Goal: Feedback & Contribution: Contribute content

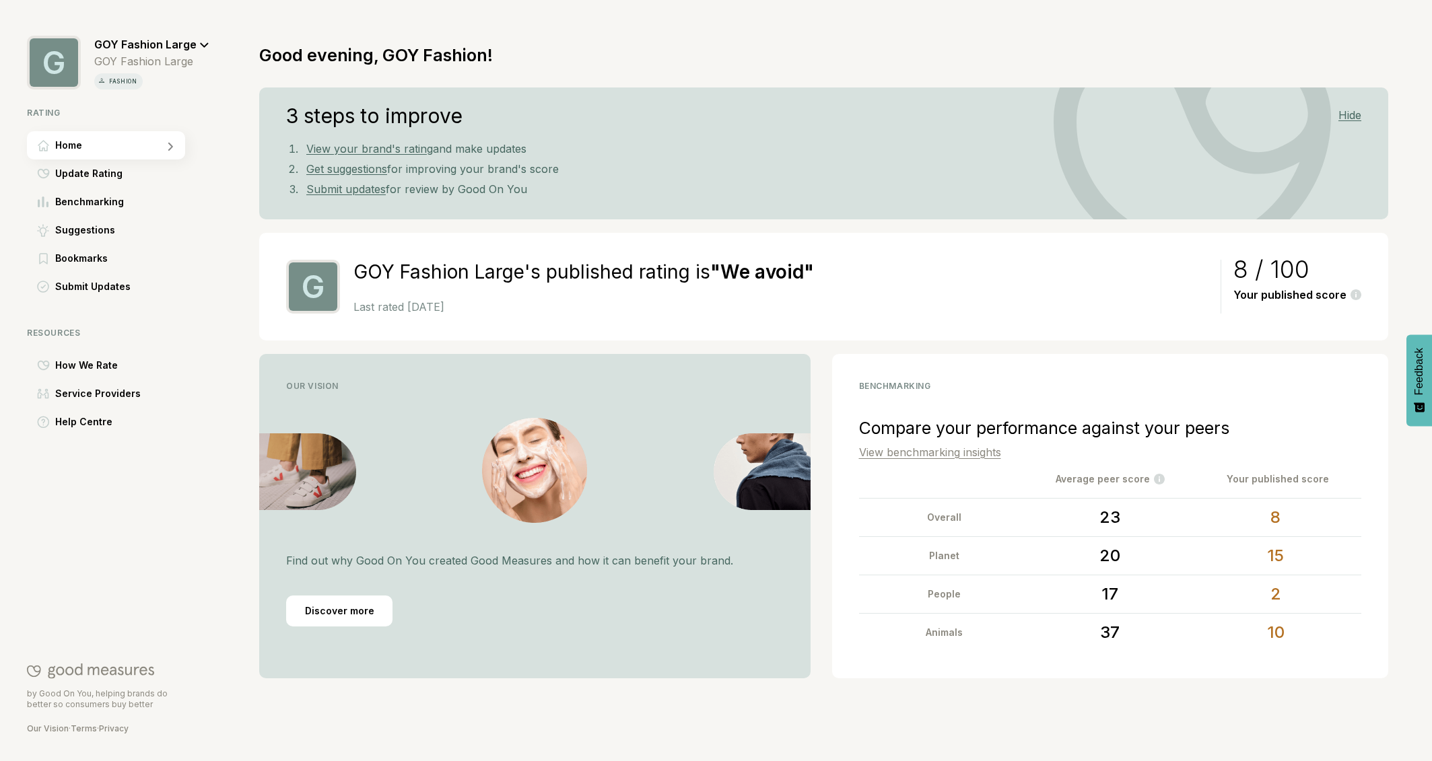
click at [108, 176] on span "Update Rating" at bounding box center [88, 174] width 67 height 16
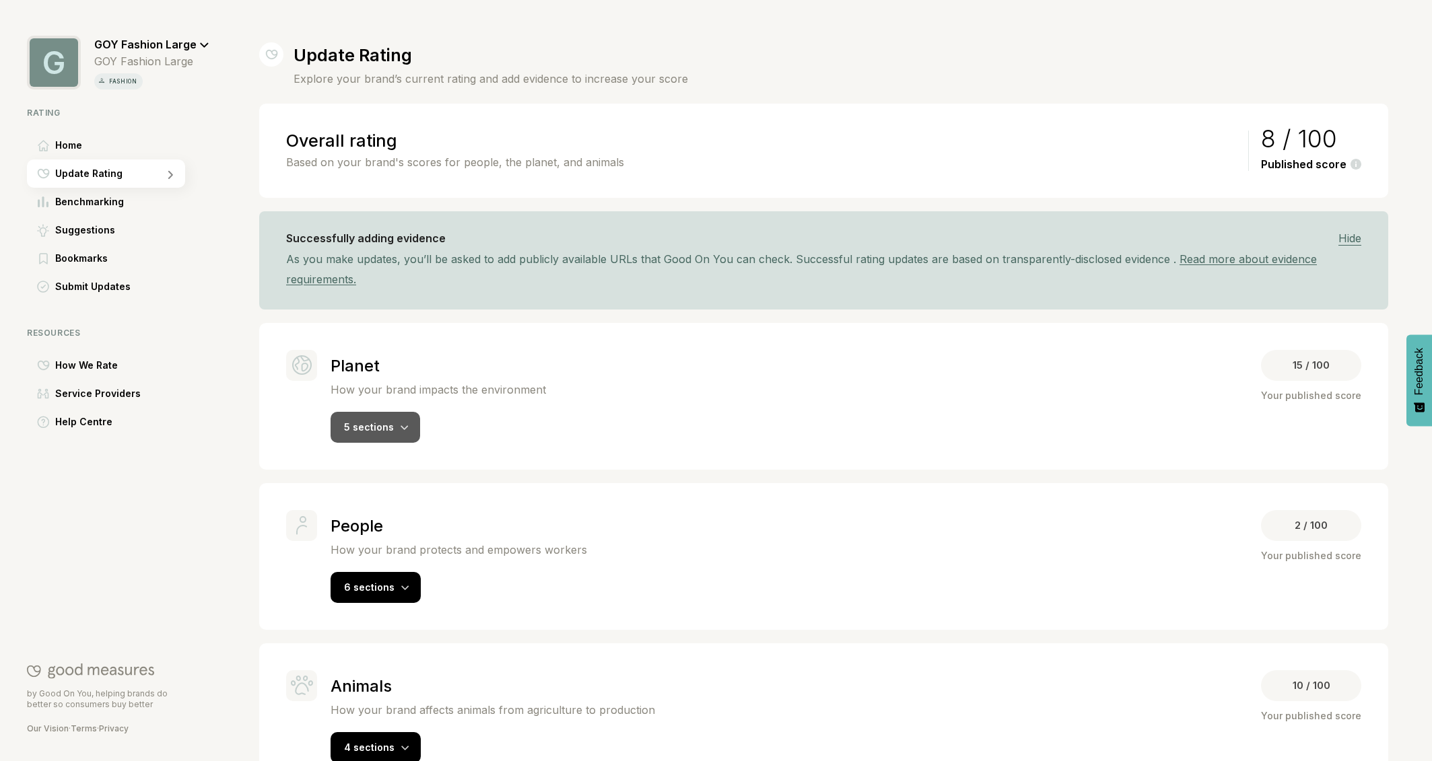
click at [348, 427] on span "5 sections" at bounding box center [369, 426] width 50 height 11
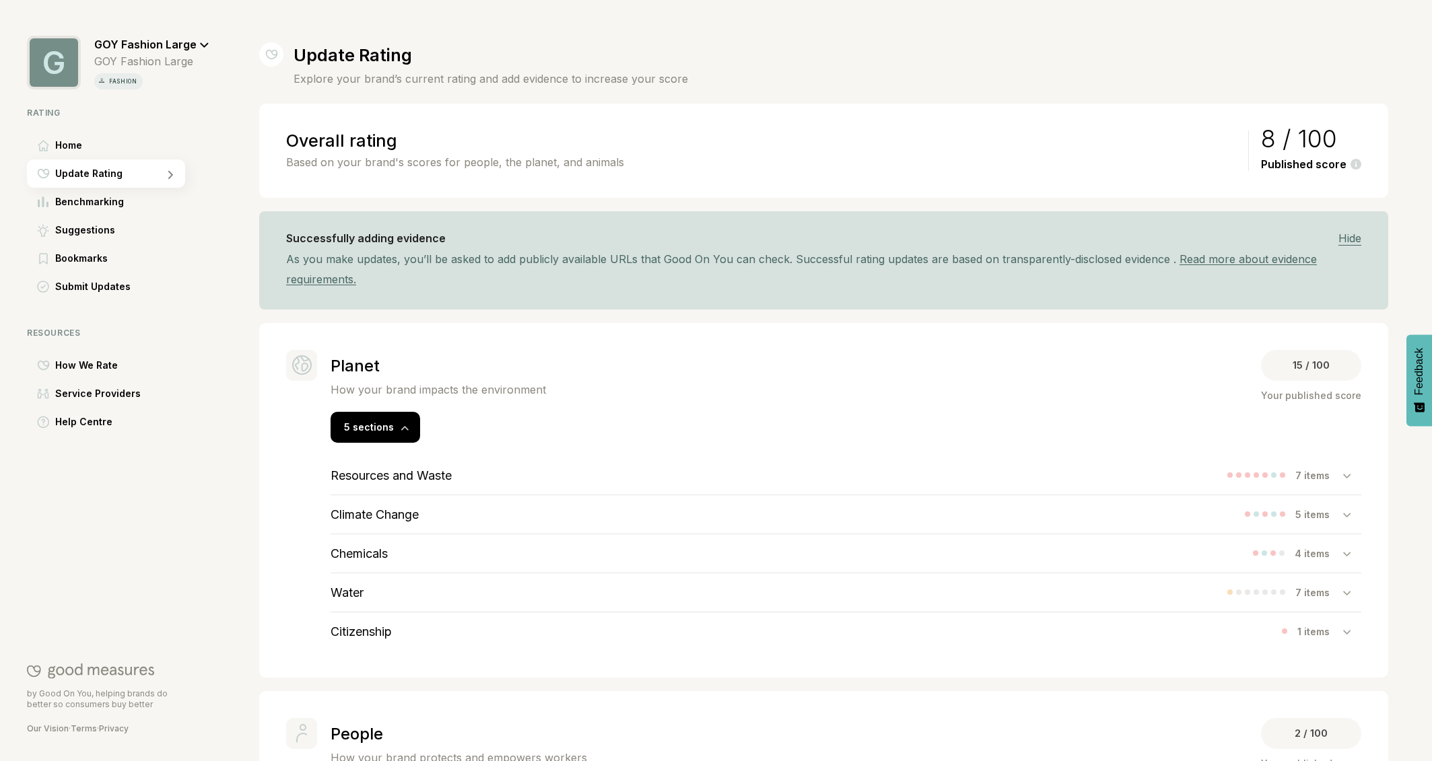
click at [395, 513] on h3 "Climate Change" at bounding box center [375, 515] width 88 height 14
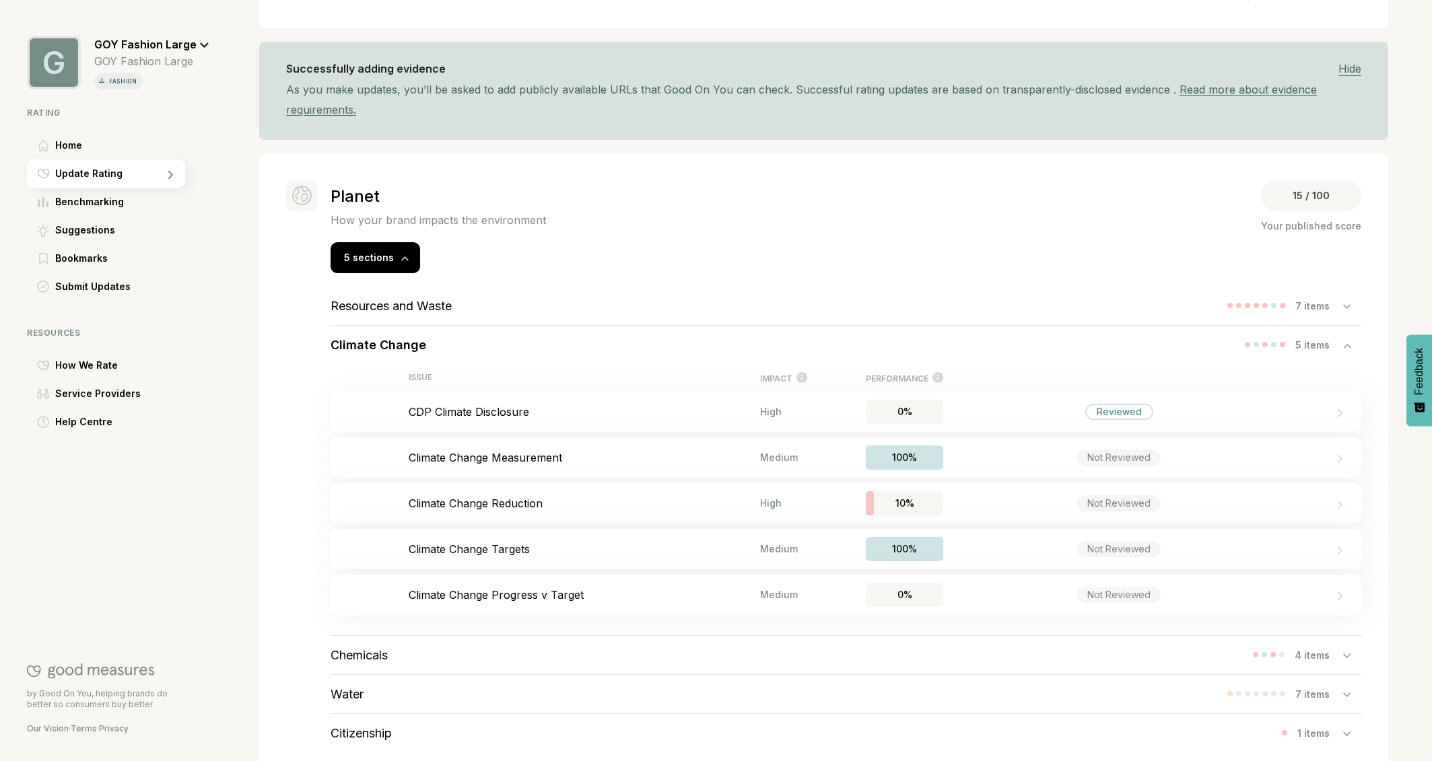
scroll to position [172, 0]
click at [503, 413] on p "CDP Climate Disclosure" at bounding box center [584, 409] width 351 height 13
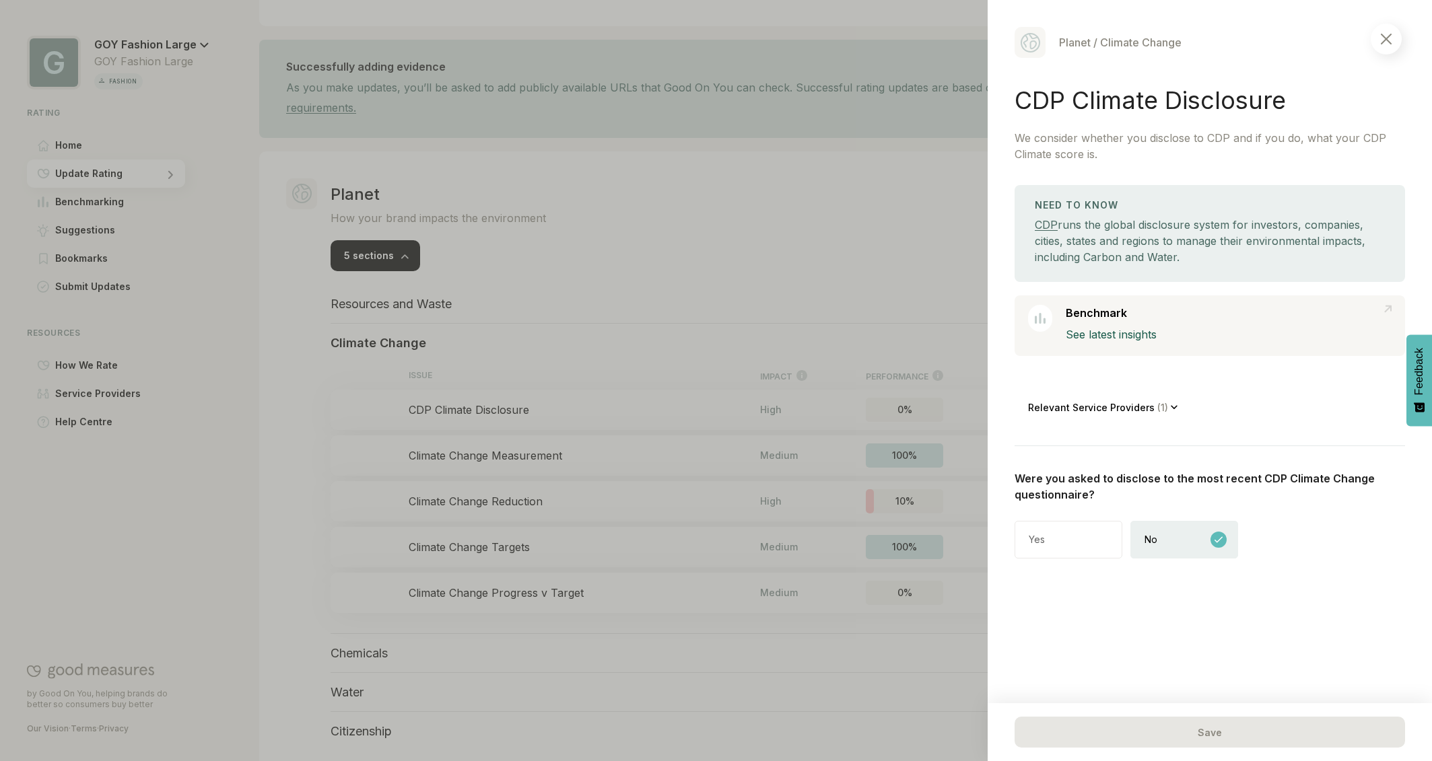
click at [1043, 537] on div "Yes" at bounding box center [1037, 539] width 16 height 13
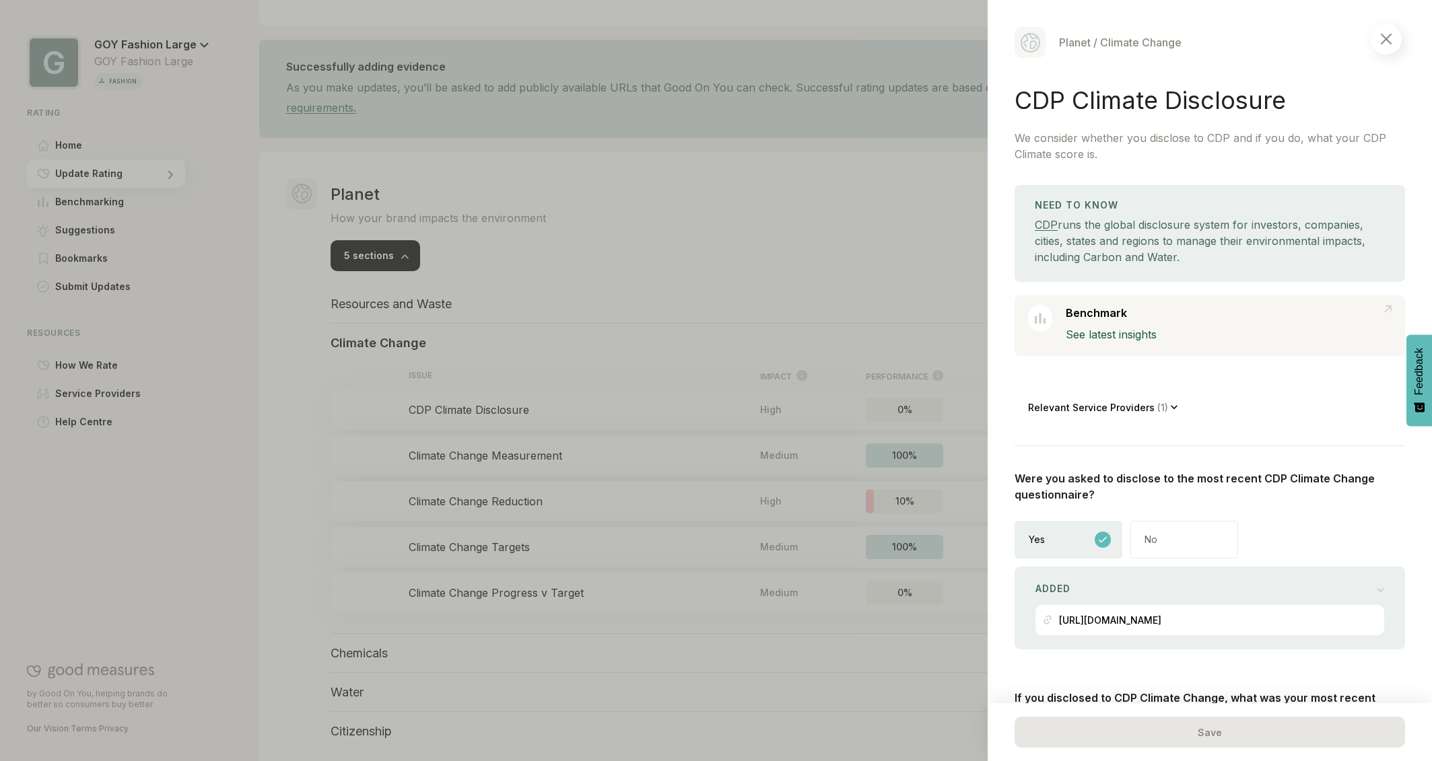
click at [1387, 40] on img at bounding box center [1386, 39] width 11 height 11
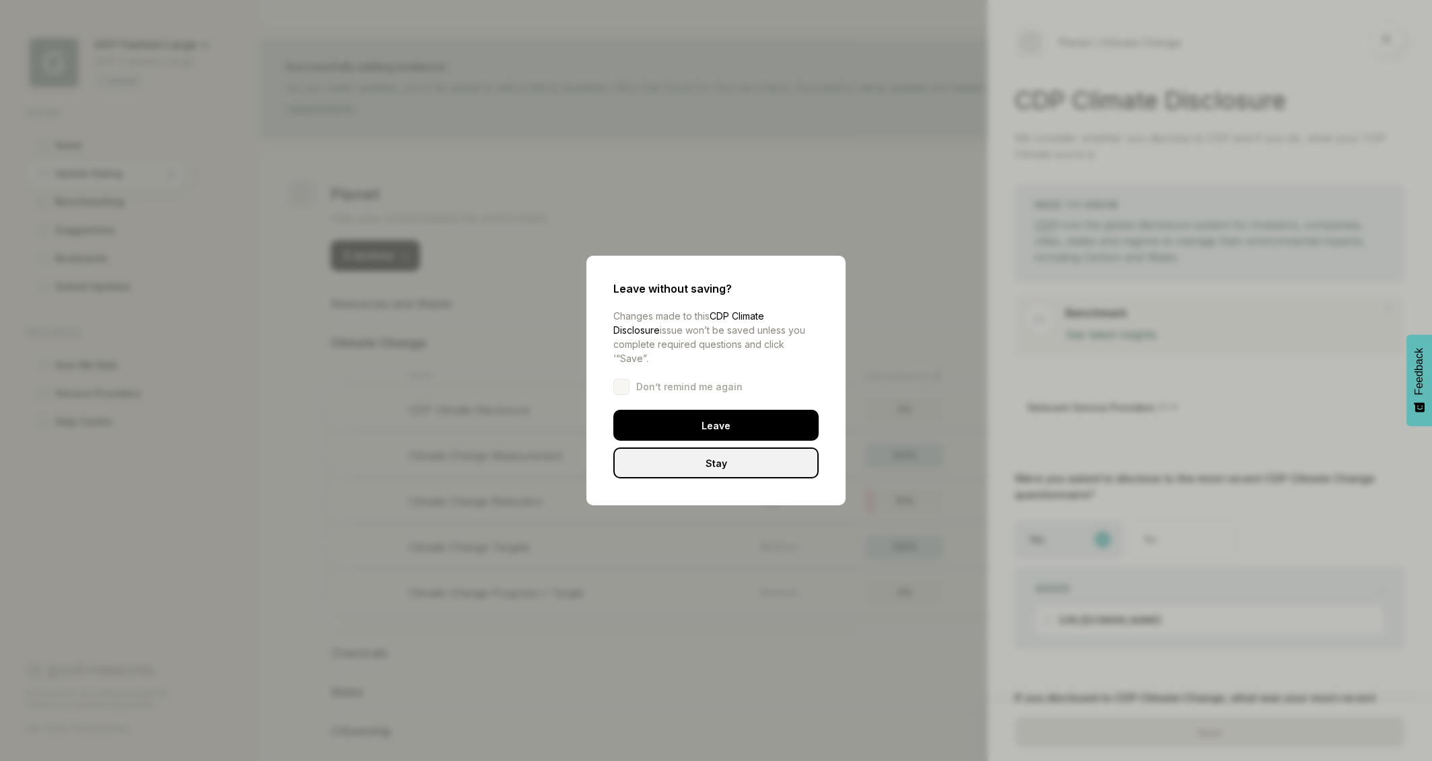
drag, startPoint x: 688, startPoint y: 415, endPoint x: 600, endPoint y: 440, distance: 91.8
click at [688, 415] on div "Leave" at bounding box center [715, 425] width 205 height 31
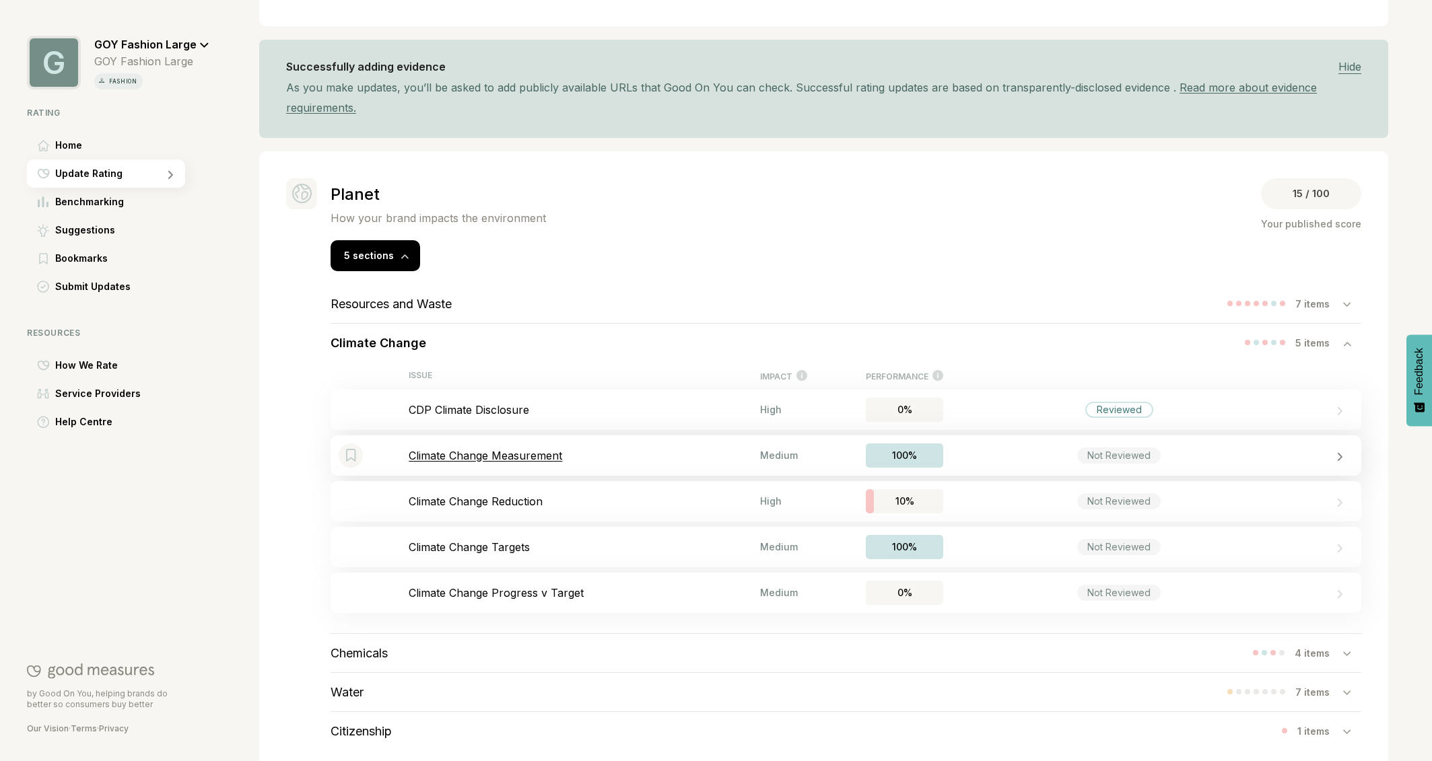
click at [533, 455] on p "Climate Change Measurement" at bounding box center [584, 455] width 351 height 13
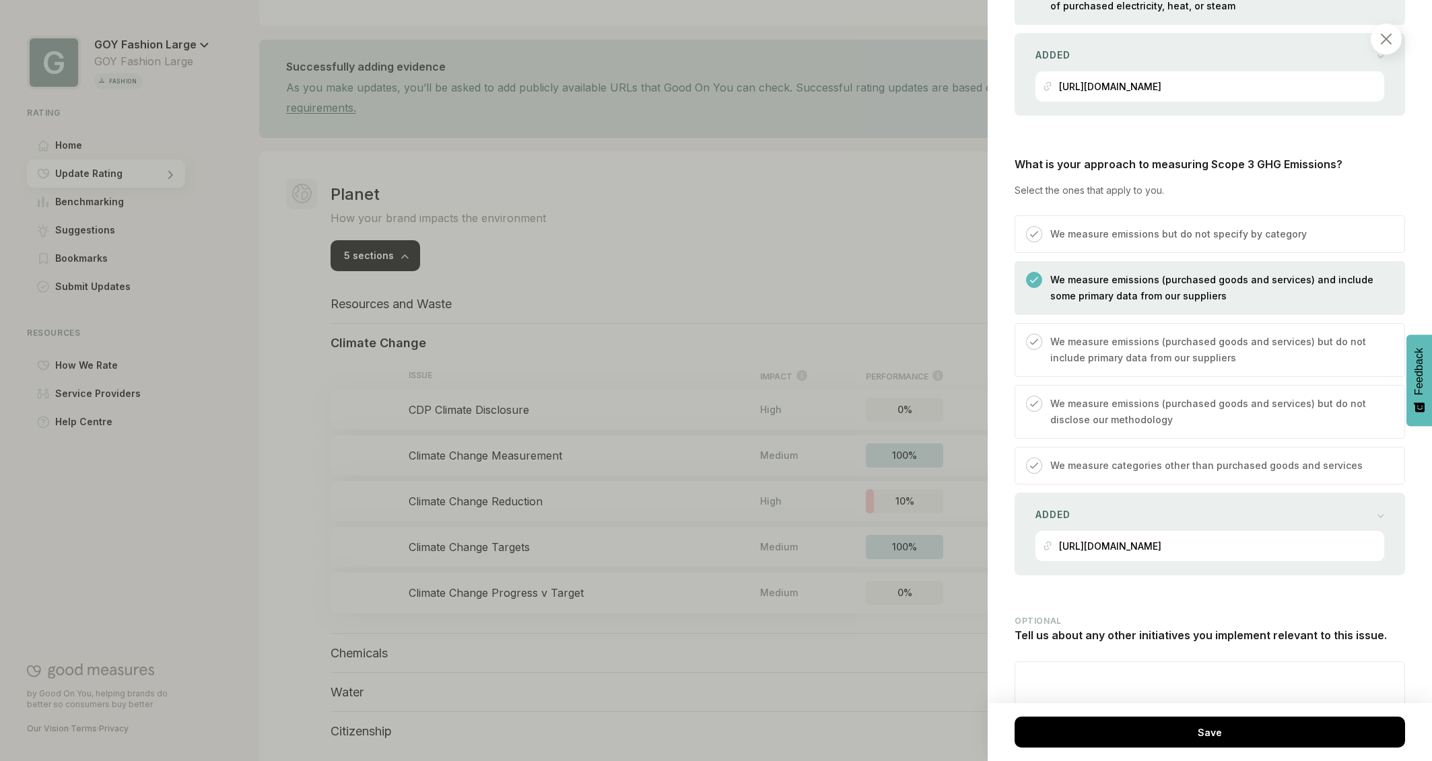
scroll to position [1896, 0]
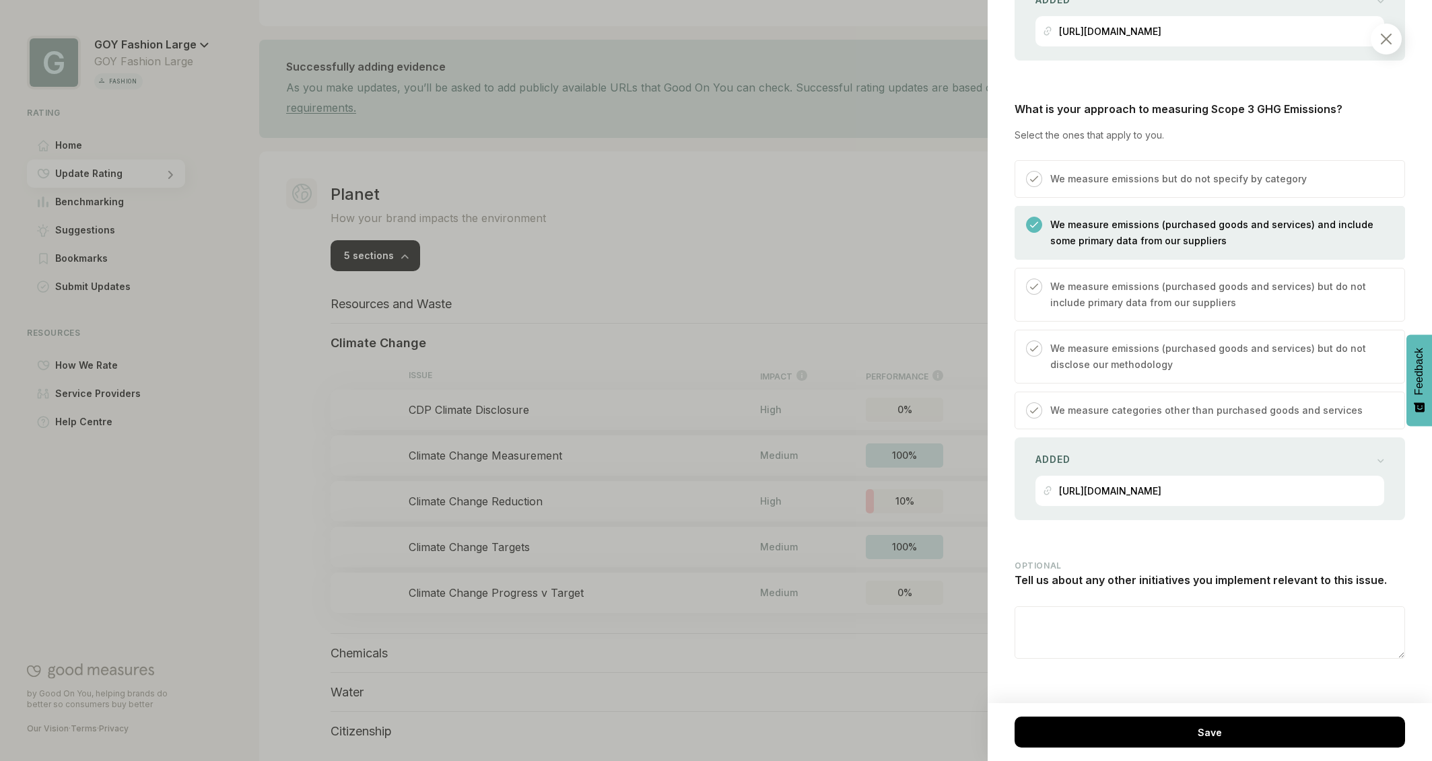
click at [1386, 42] on img at bounding box center [1386, 39] width 11 height 11
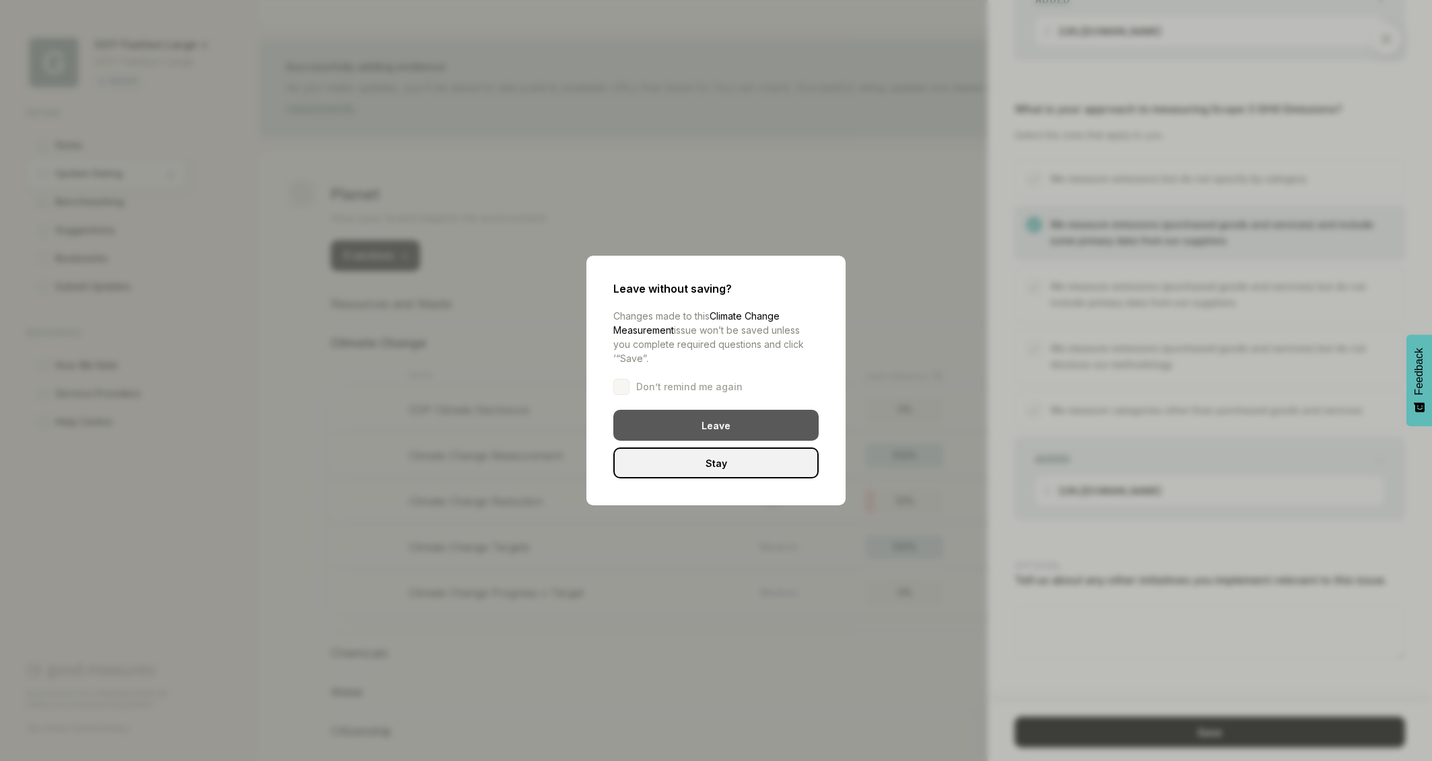
click at [758, 417] on div "Leave" at bounding box center [715, 425] width 205 height 31
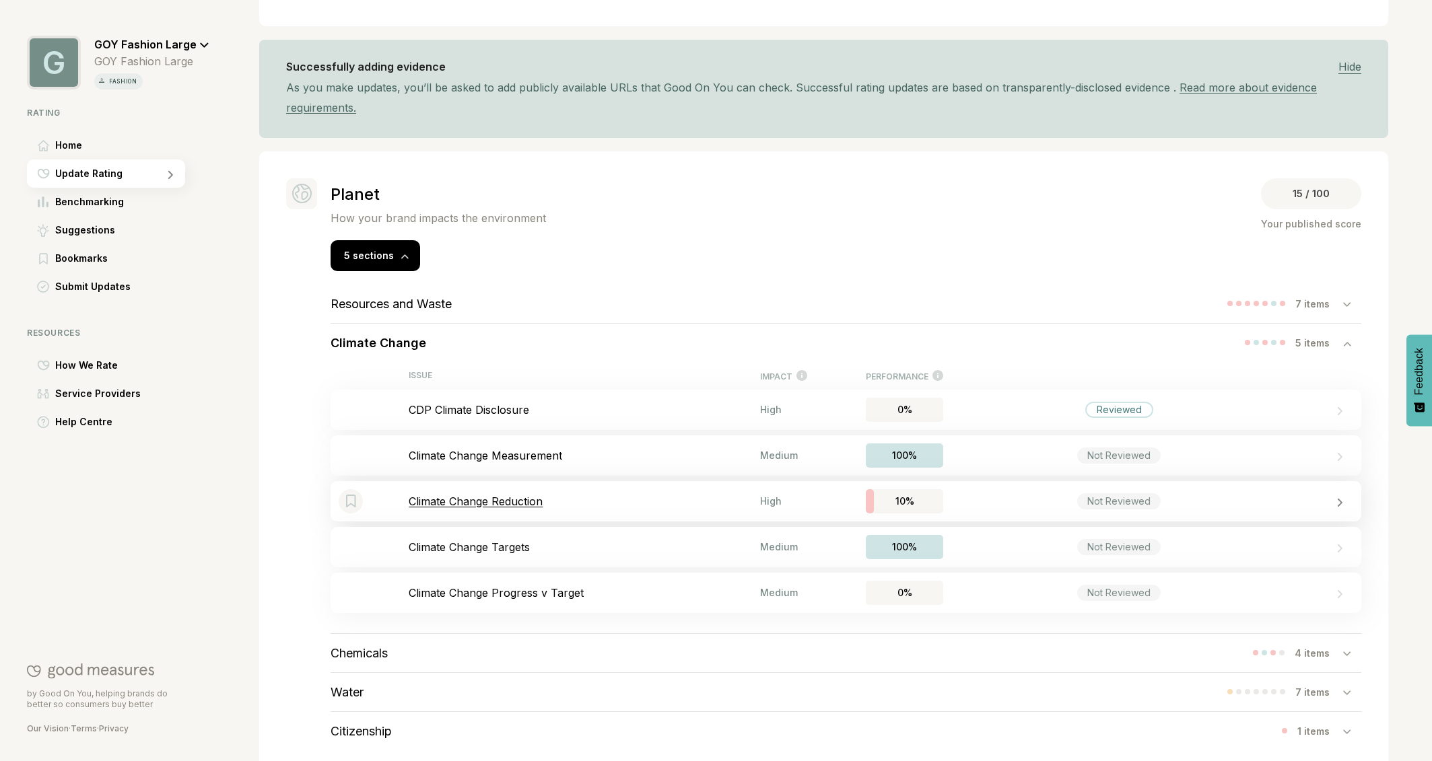
click at [488, 505] on p "Climate Change Reduction" at bounding box center [584, 501] width 351 height 13
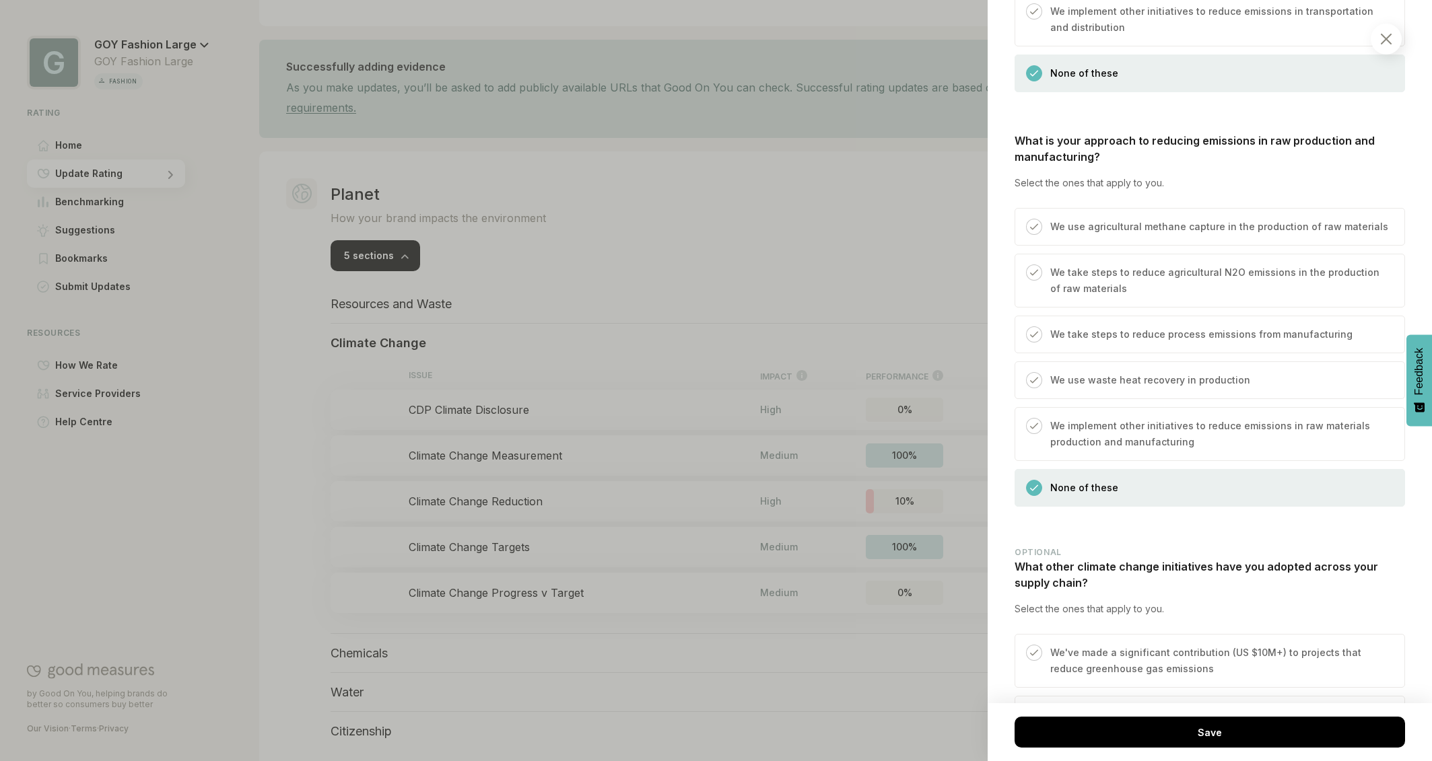
scroll to position [2126, 0]
click at [1101, 325] on p "We take steps to reduce process emissions from manufacturing" at bounding box center [1201, 333] width 302 height 16
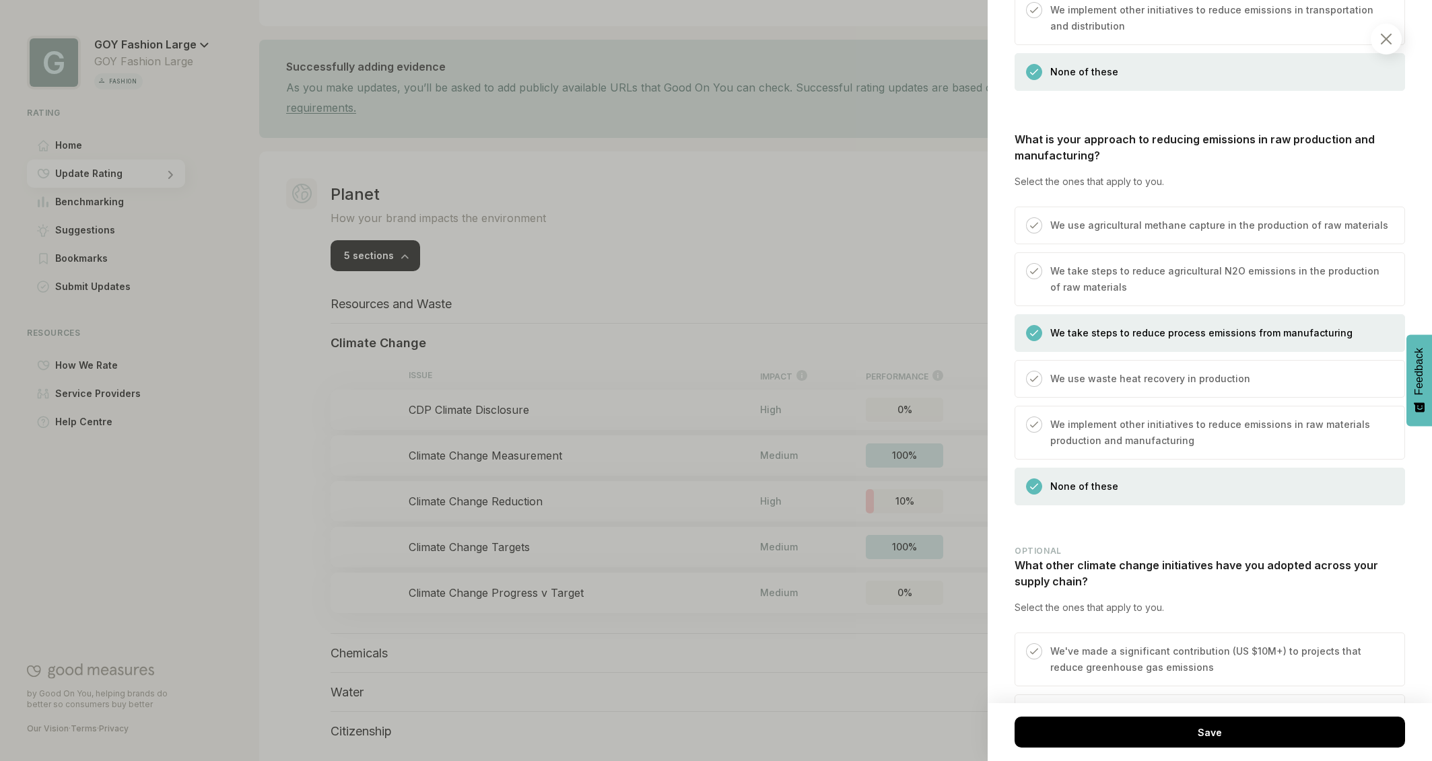
click at [1035, 375] on img at bounding box center [1034, 379] width 8 height 8
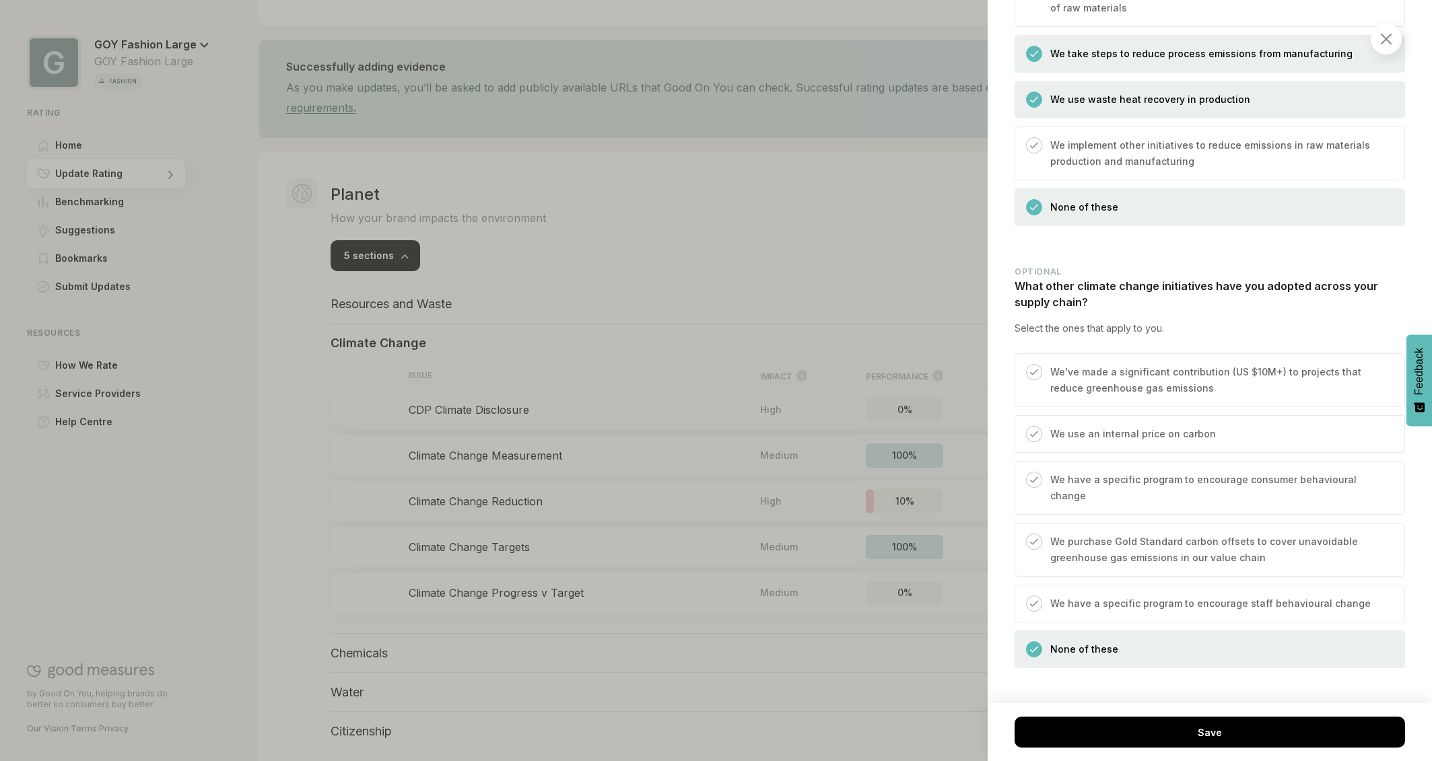
scroll to position [2408, 0]
click at [1035, 428] on img at bounding box center [1034, 432] width 8 height 8
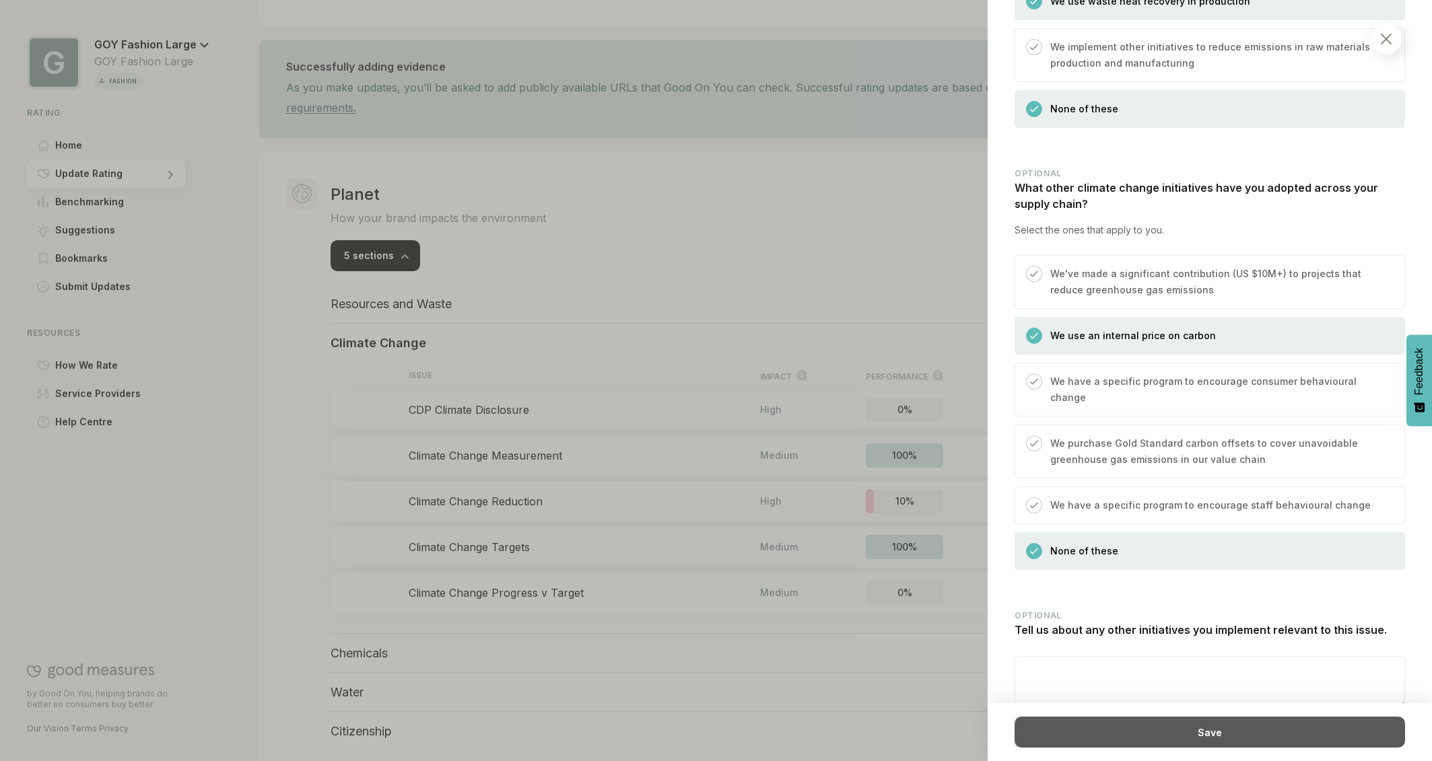
click at [1238, 728] on div "Save" at bounding box center [1209, 732] width 390 height 31
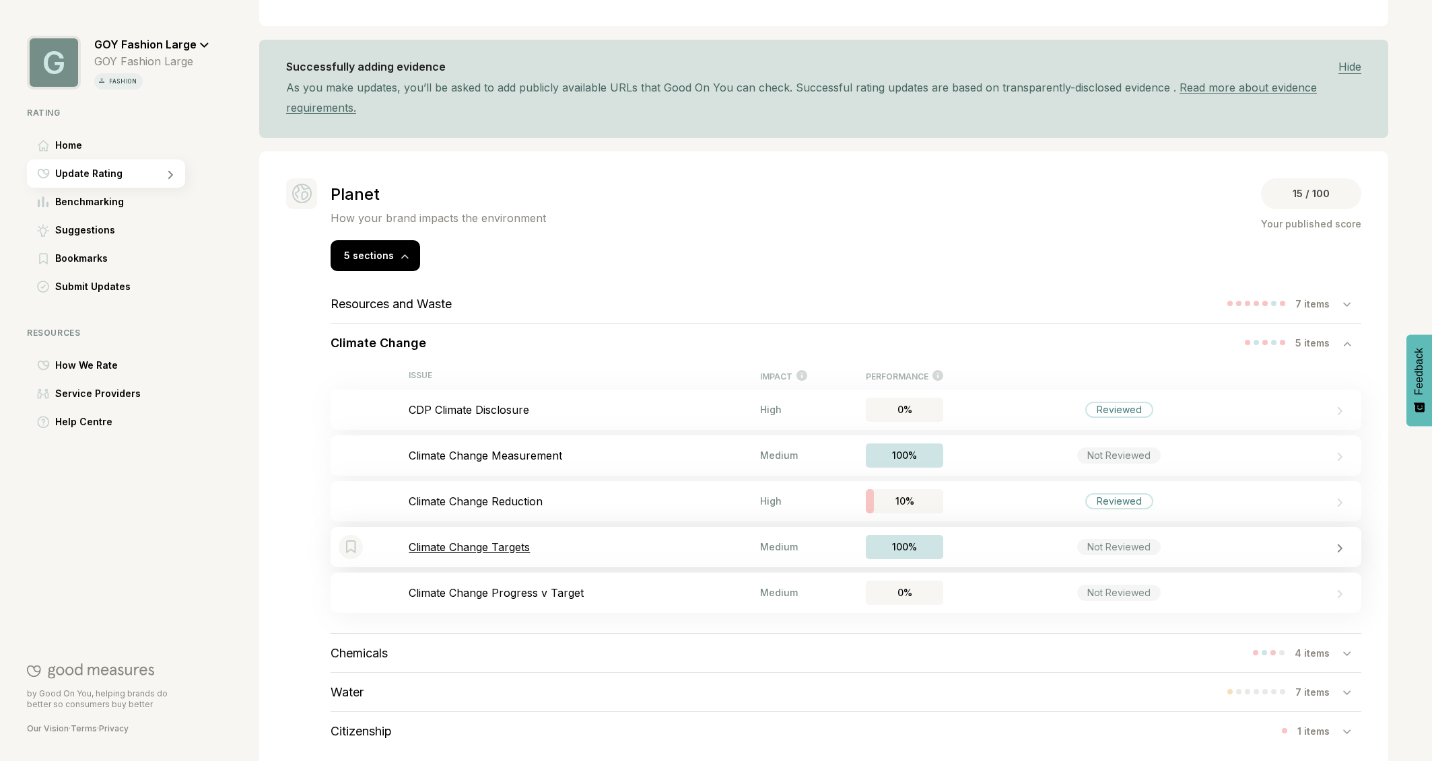
click at [466, 547] on p "Climate Change Targets" at bounding box center [584, 547] width 351 height 13
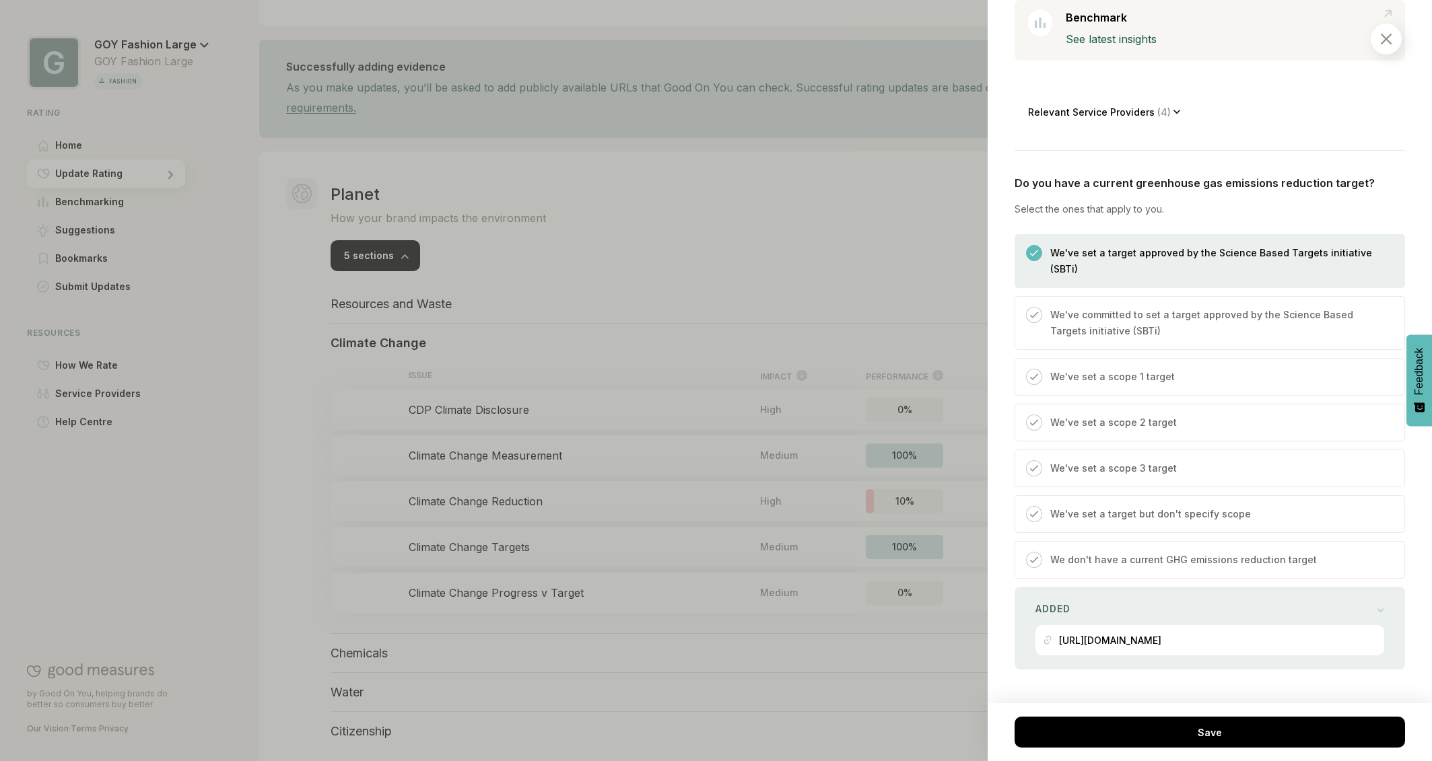
scroll to position [465, 0]
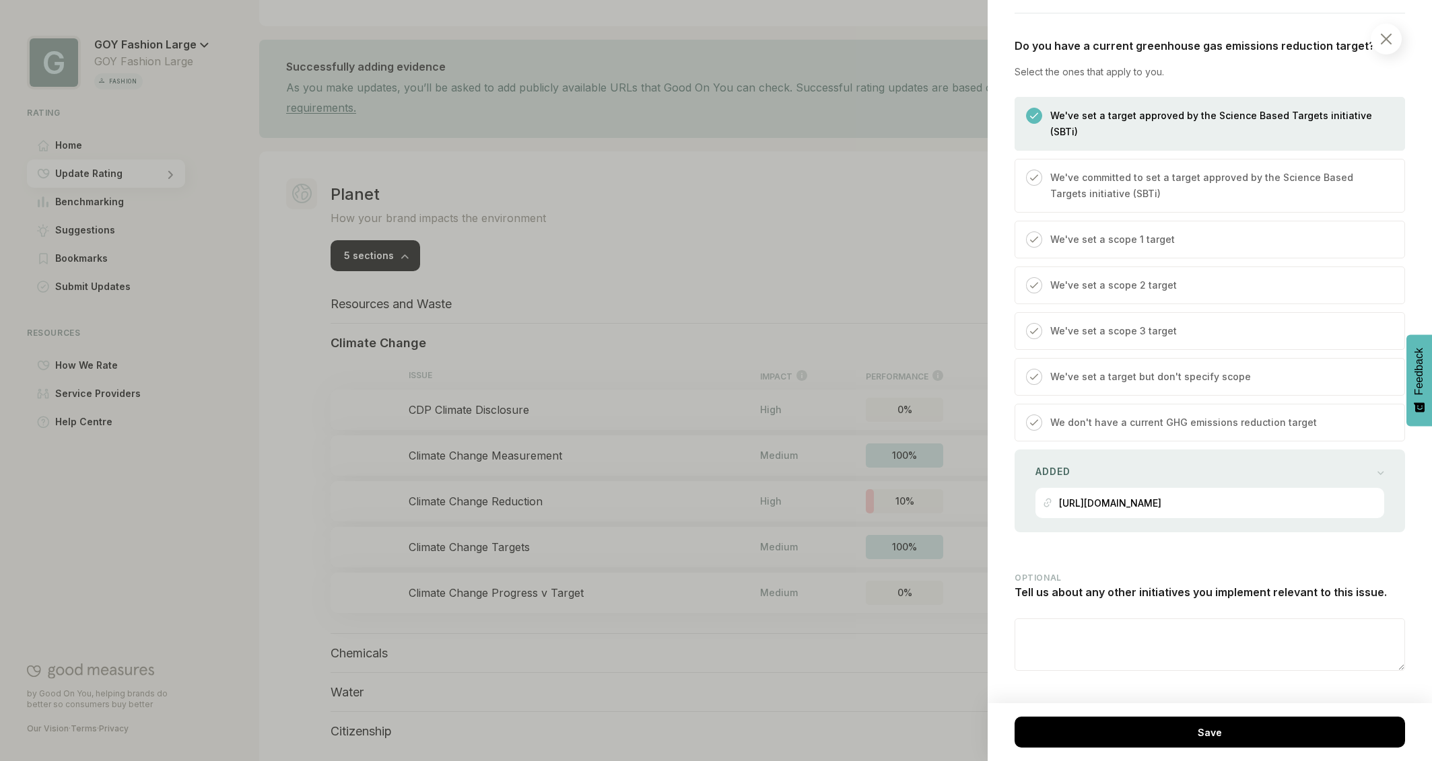
click at [582, 601] on div at bounding box center [716, 380] width 1432 height 761
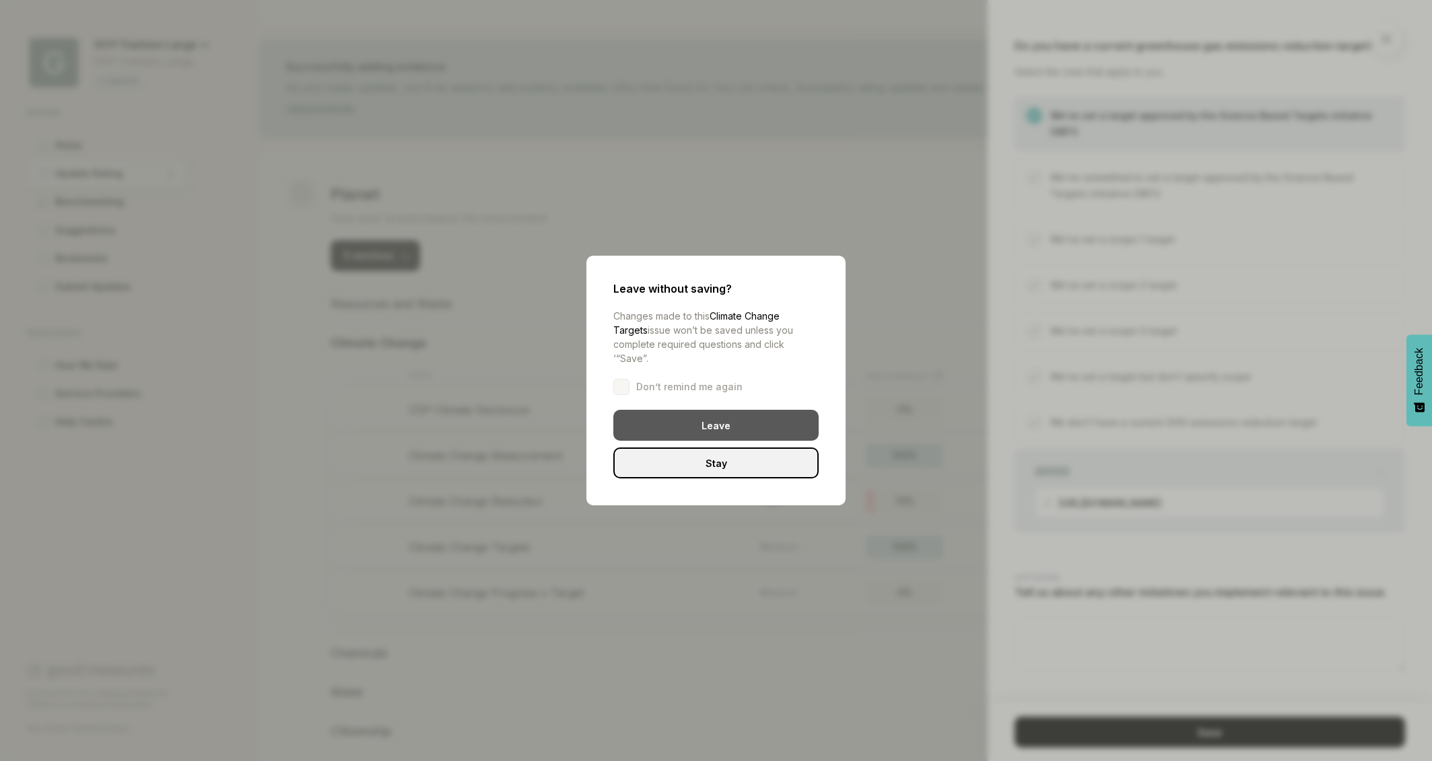
click at [744, 427] on div "Leave" at bounding box center [715, 425] width 205 height 31
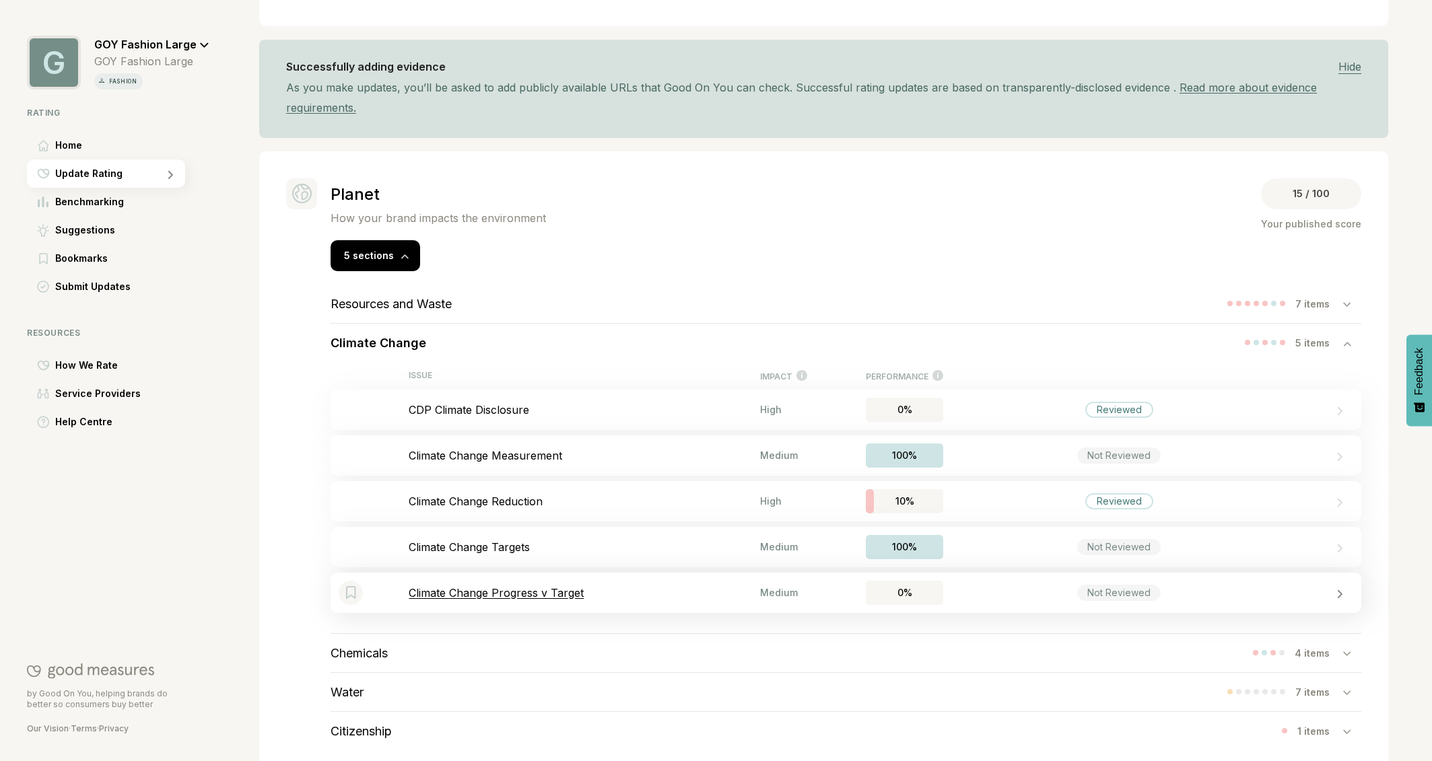
click at [545, 594] on p "Climate Change Progress v Target" at bounding box center [584, 592] width 351 height 13
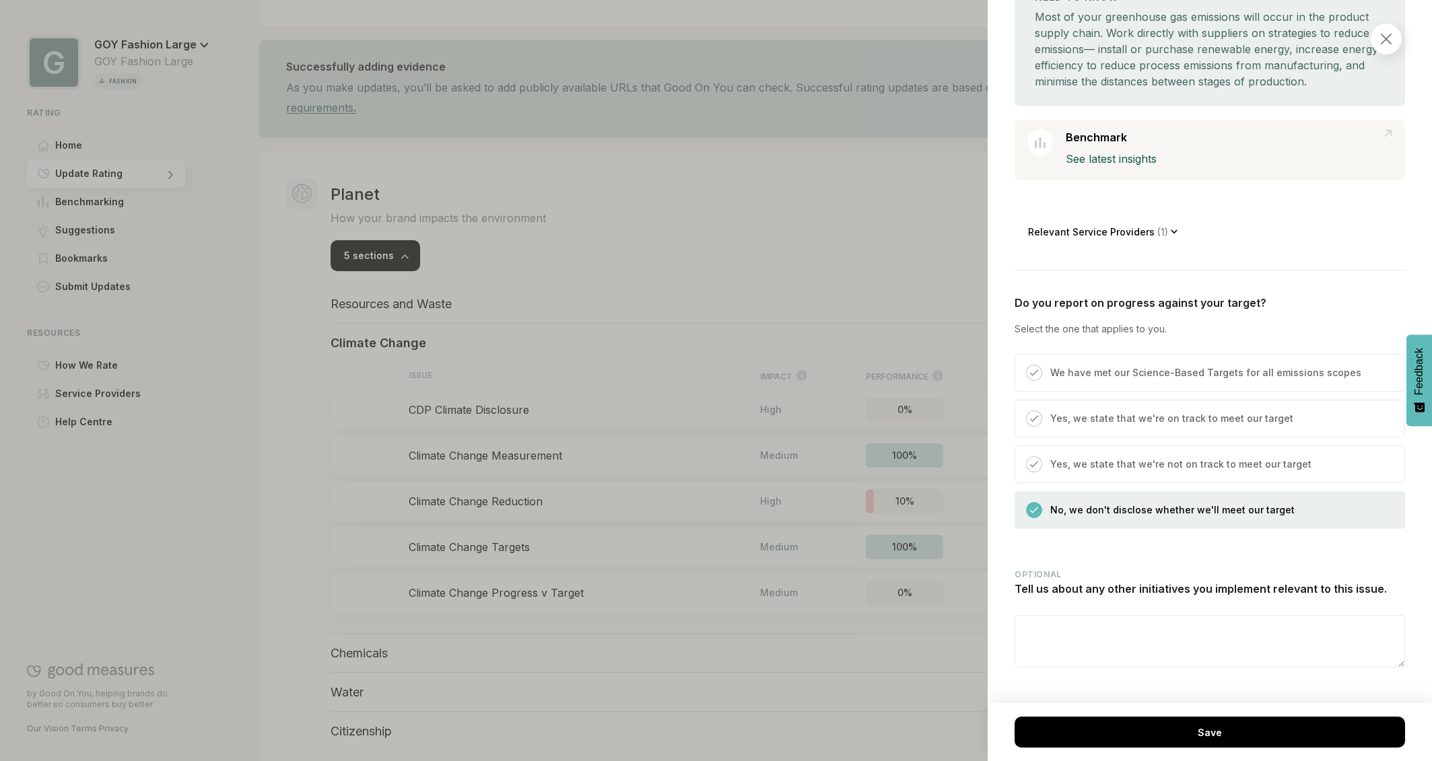
scroll to position [248, 0]
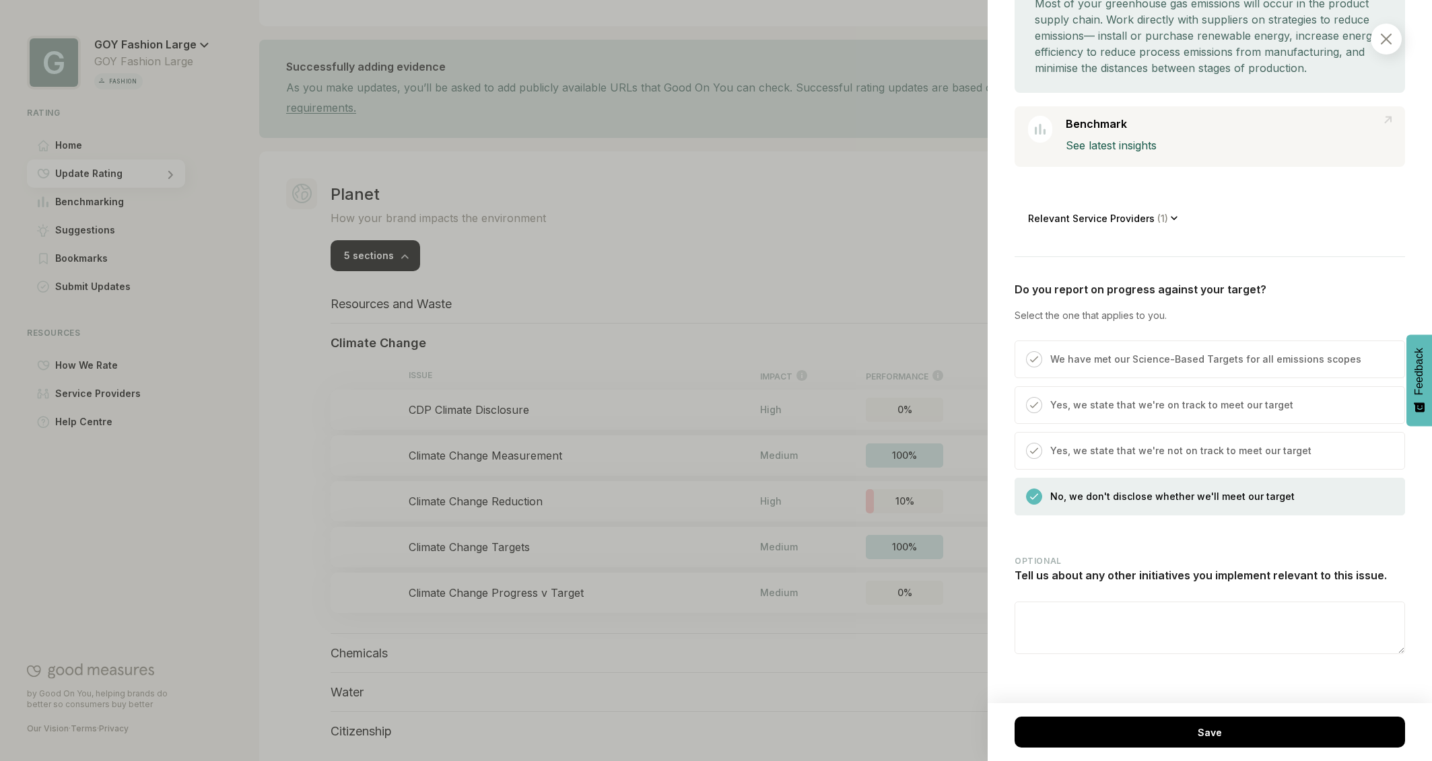
click at [813, 610] on div at bounding box center [716, 380] width 1432 height 761
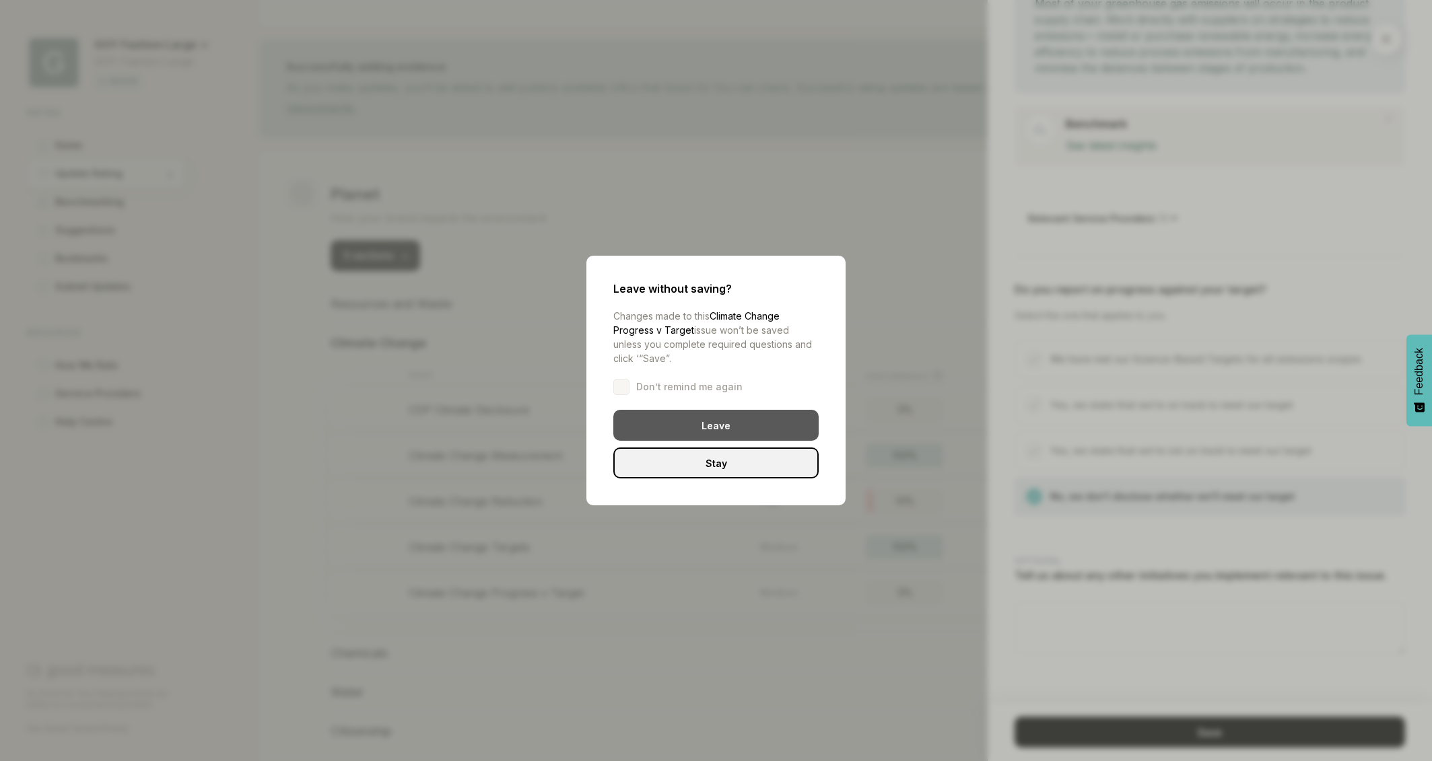
click at [744, 416] on div "Leave" at bounding box center [715, 425] width 205 height 31
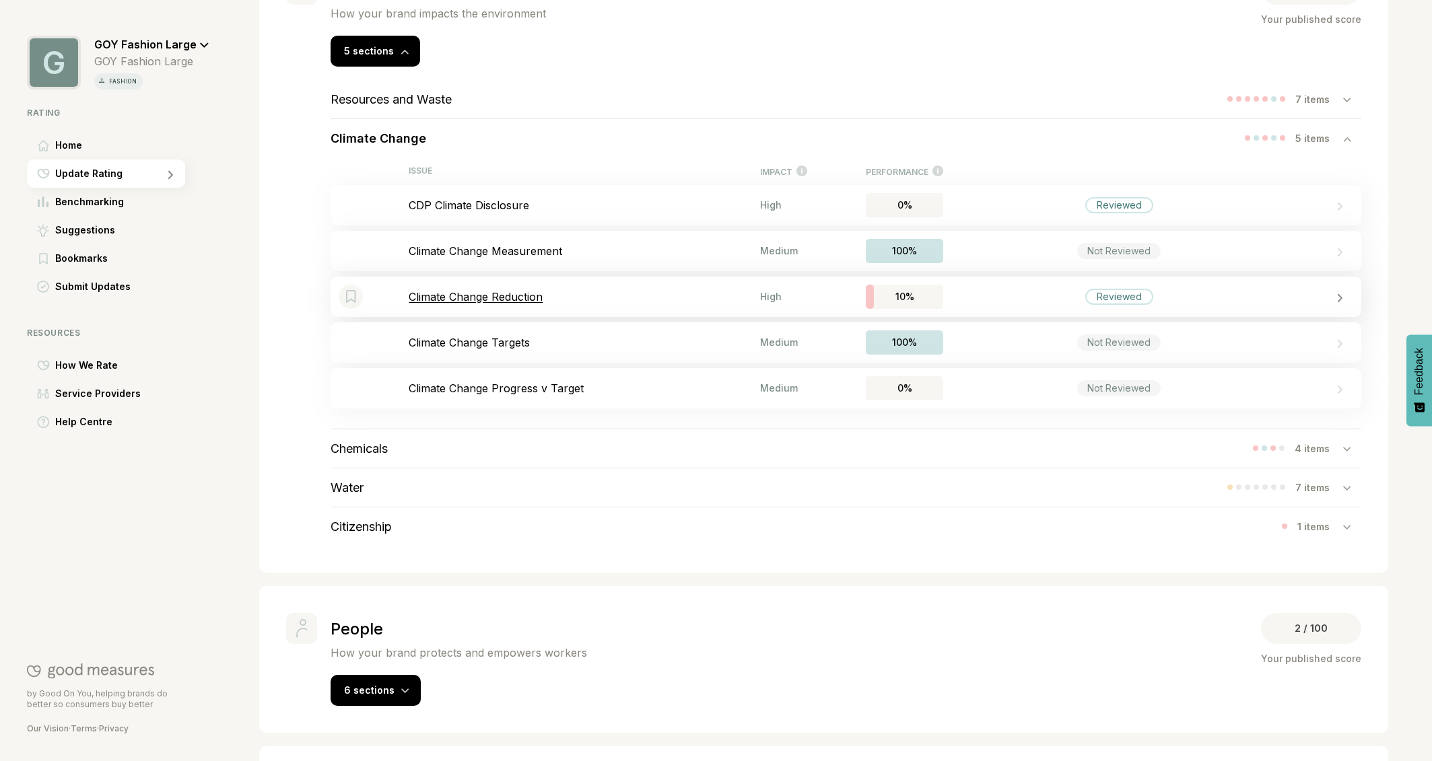
scroll to position [386, 0]
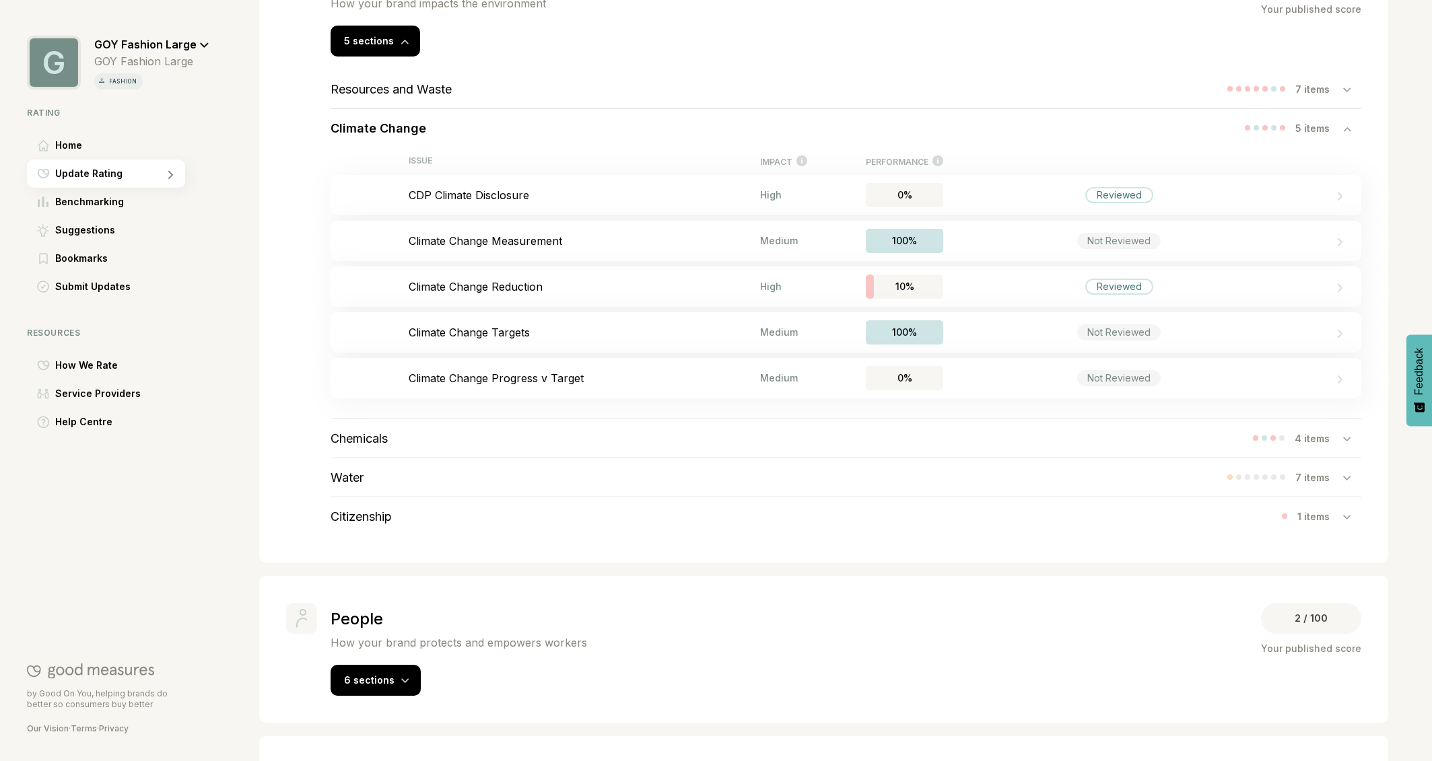
click at [425, 90] on h3 "Resources and Waste" at bounding box center [391, 89] width 121 height 14
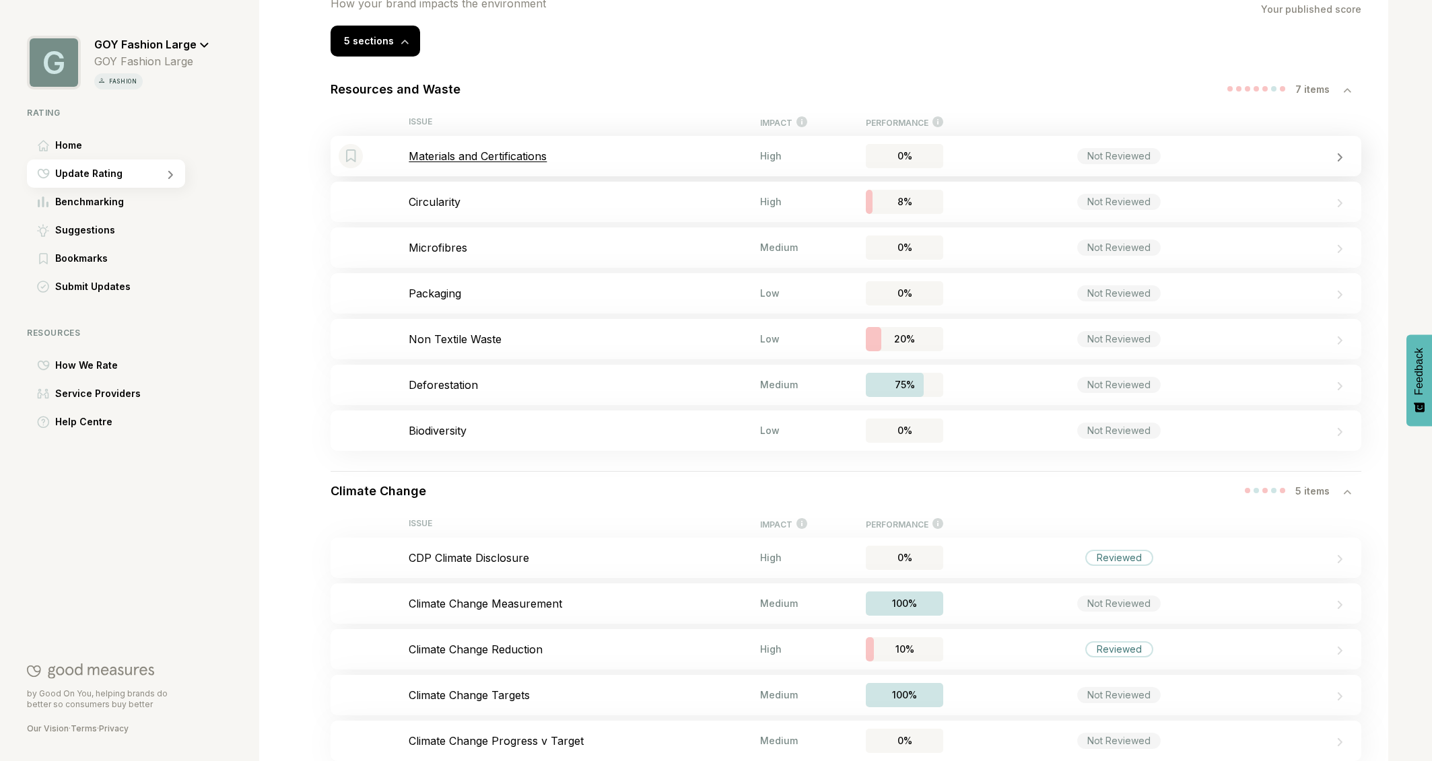
click at [499, 155] on p "Materials and Certifications" at bounding box center [584, 155] width 351 height 13
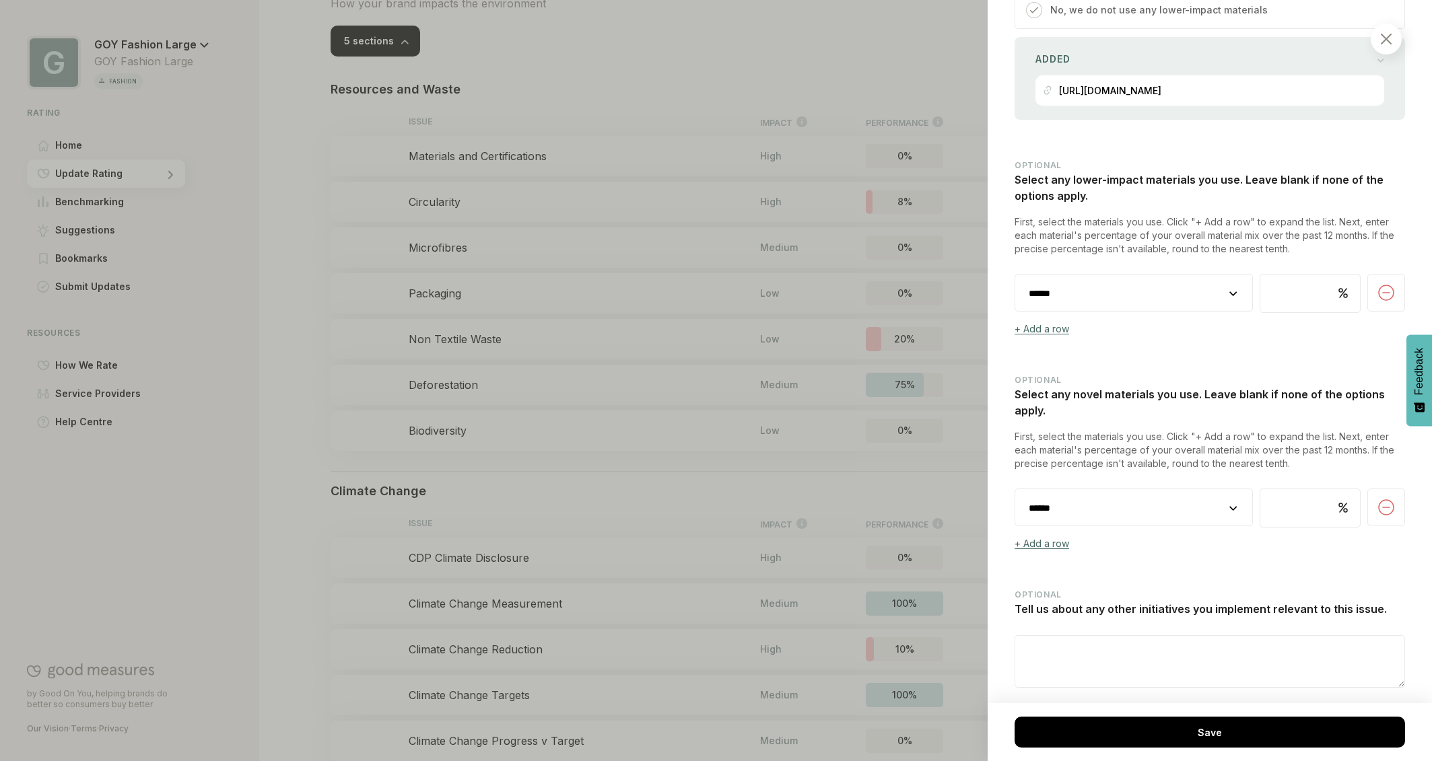
scroll to position [1371, 0]
click at [1389, 36] on img at bounding box center [1386, 39] width 11 height 11
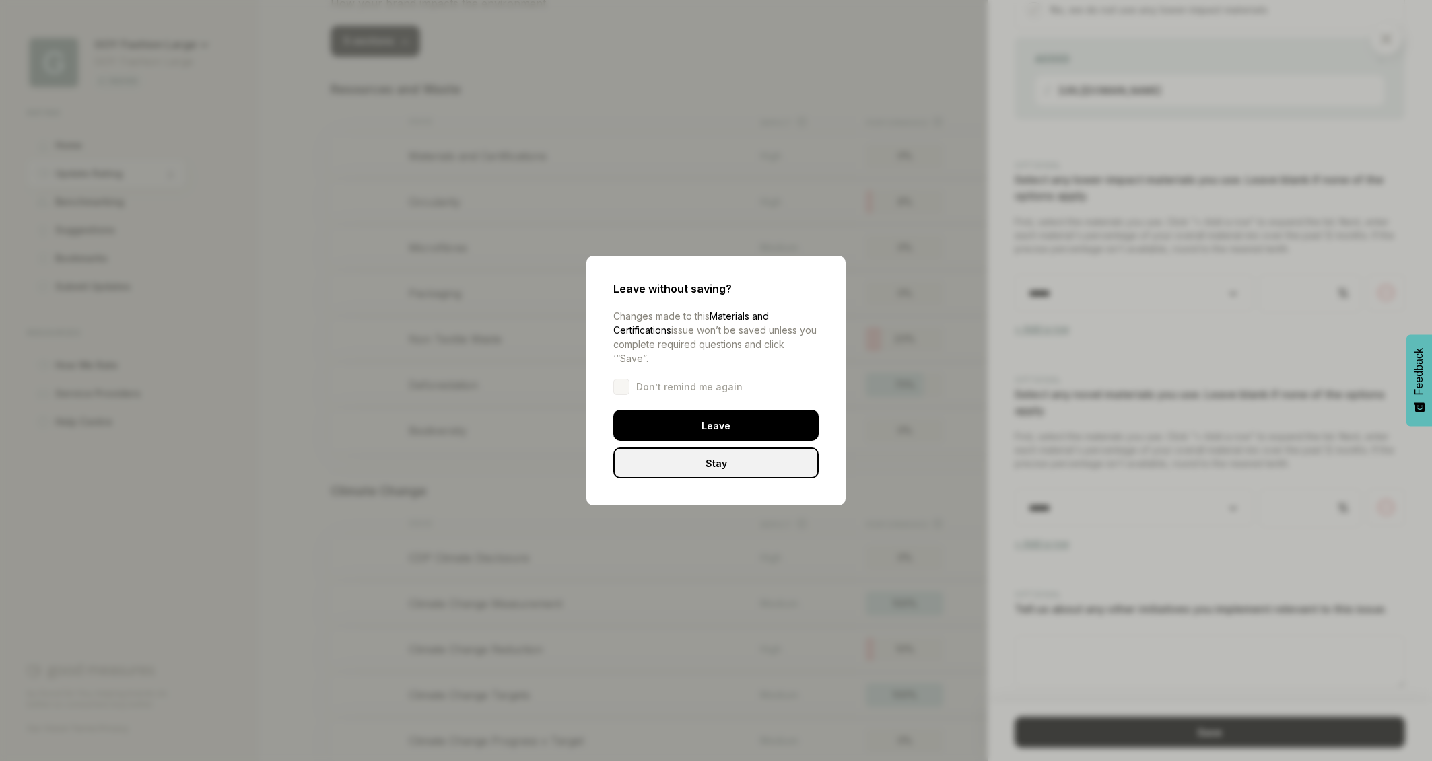
click at [737, 425] on div "Leave" at bounding box center [715, 425] width 205 height 31
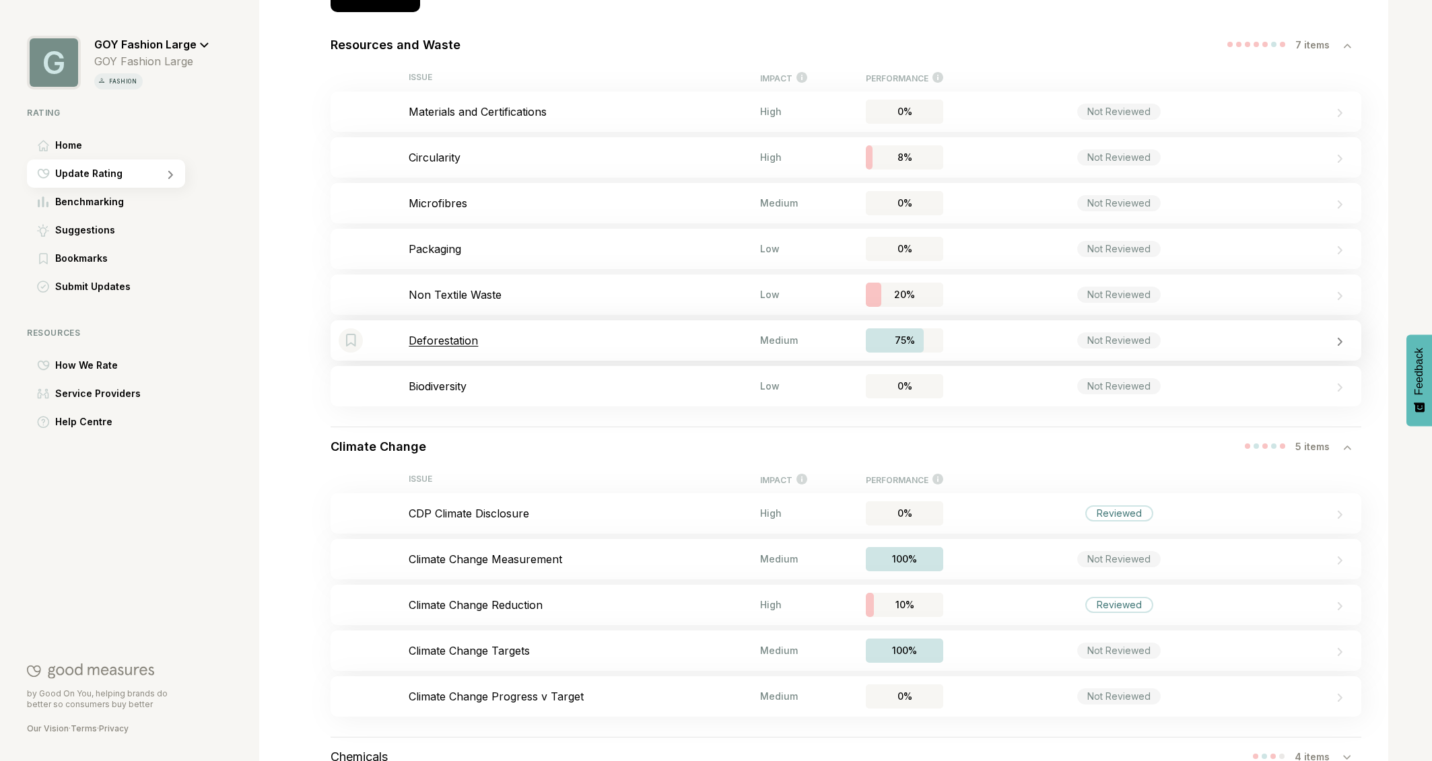
scroll to position [422, 0]
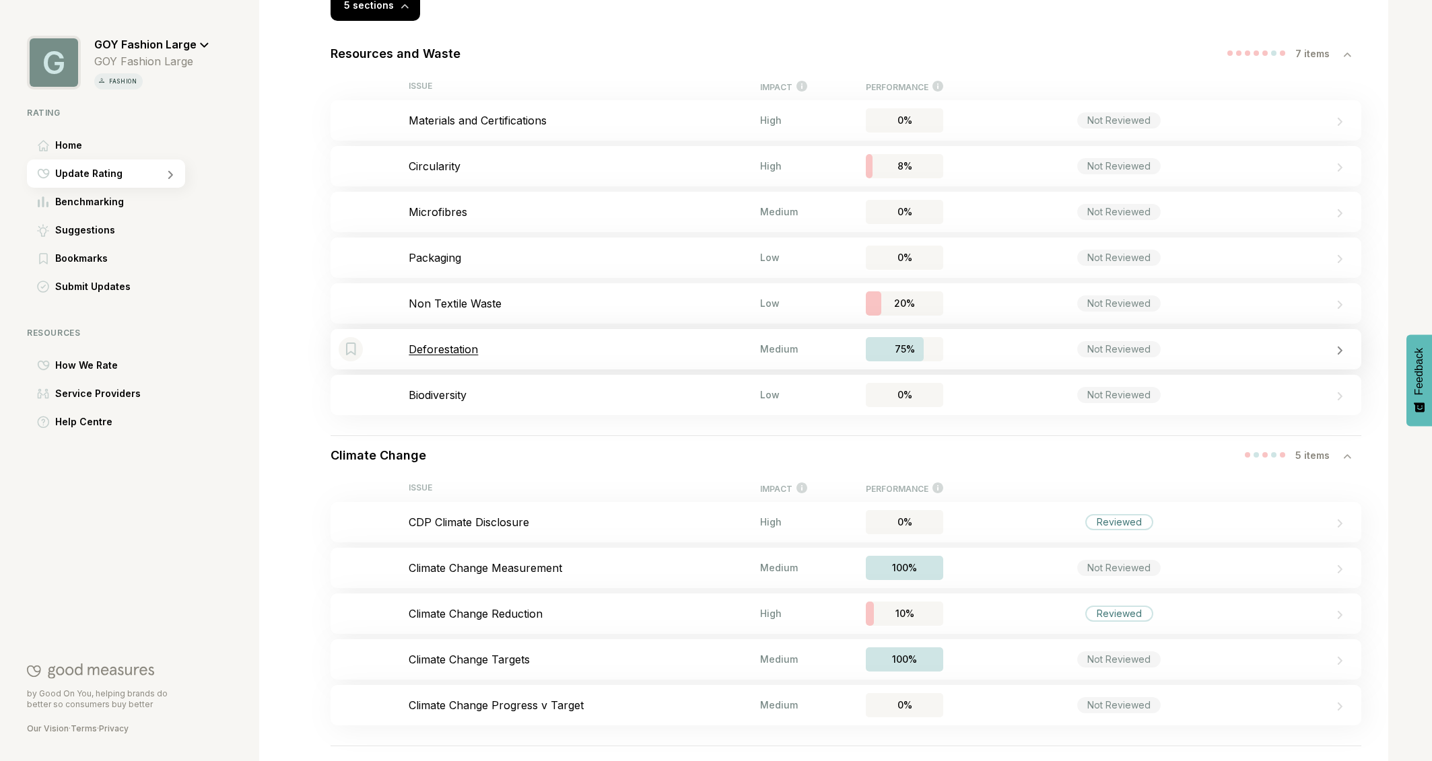
click at [444, 347] on p "Deforestation" at bounding box center [584, 349] width 351 height 13
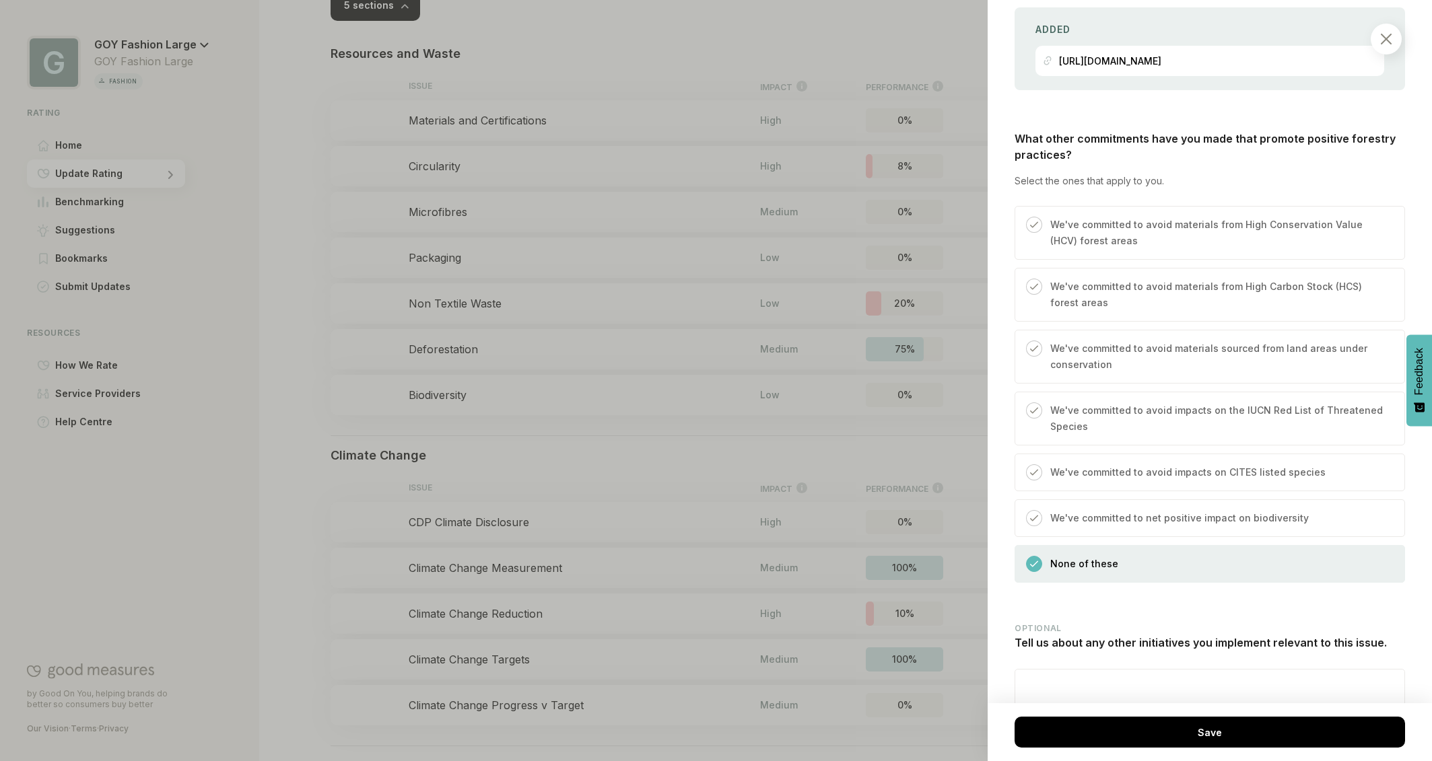
scroll to position [1549, 0]
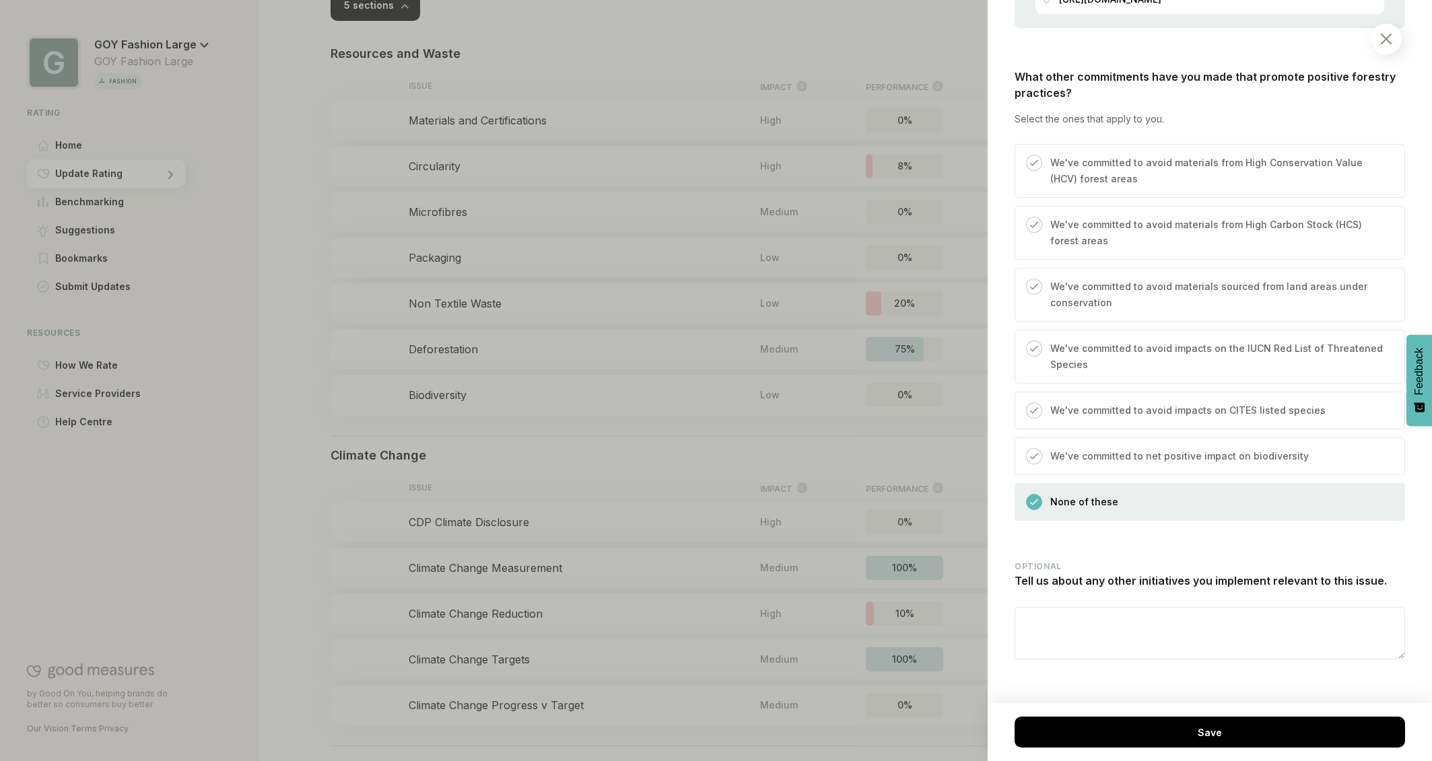
click at [1381, 41] on img at bounding box center [1386, 39] width 11 height 11
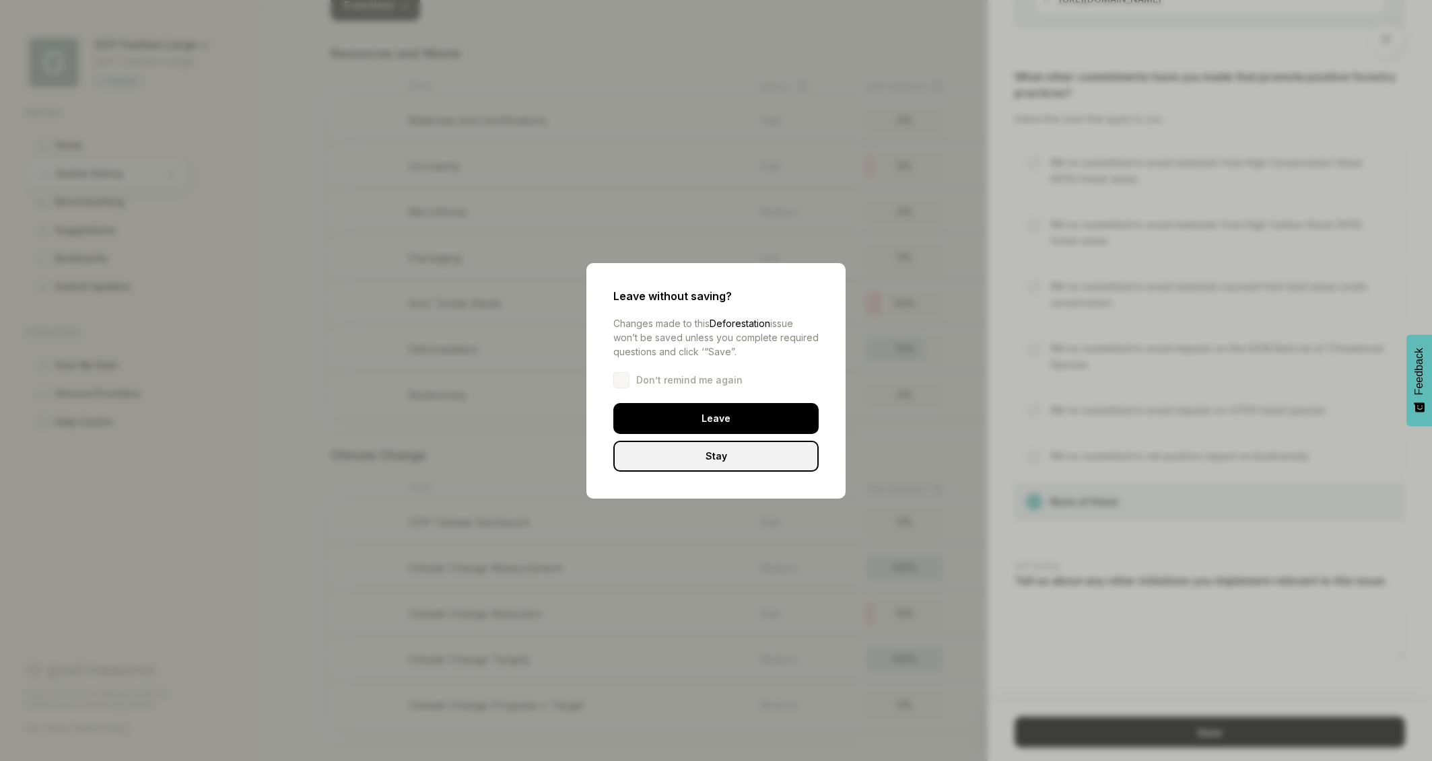
click at [690, 419] on div "Leave" at bounding box center [715, 418] width 205 height 31
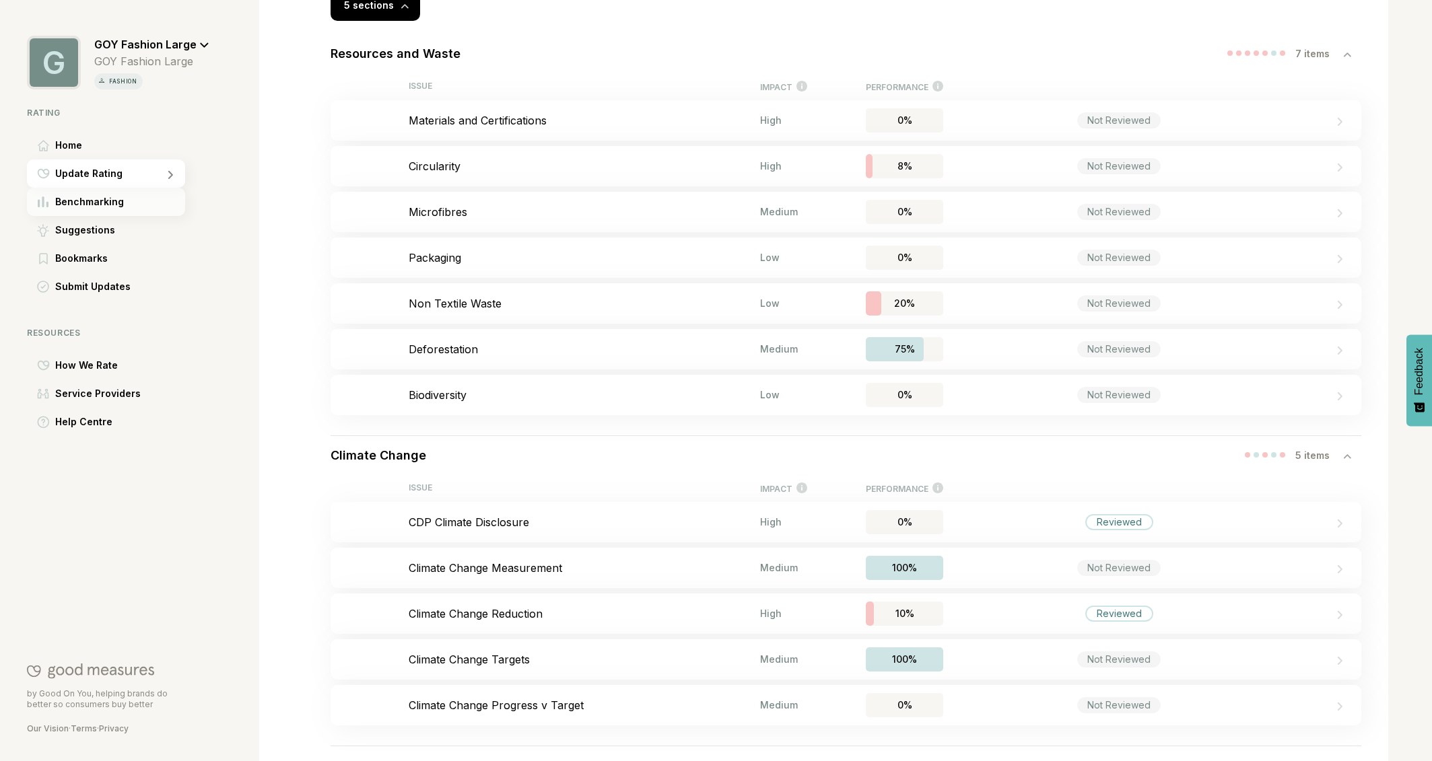
click at [106, 197] on span "Benchmarking" at bounding box center [89, 202] width 69 height 16
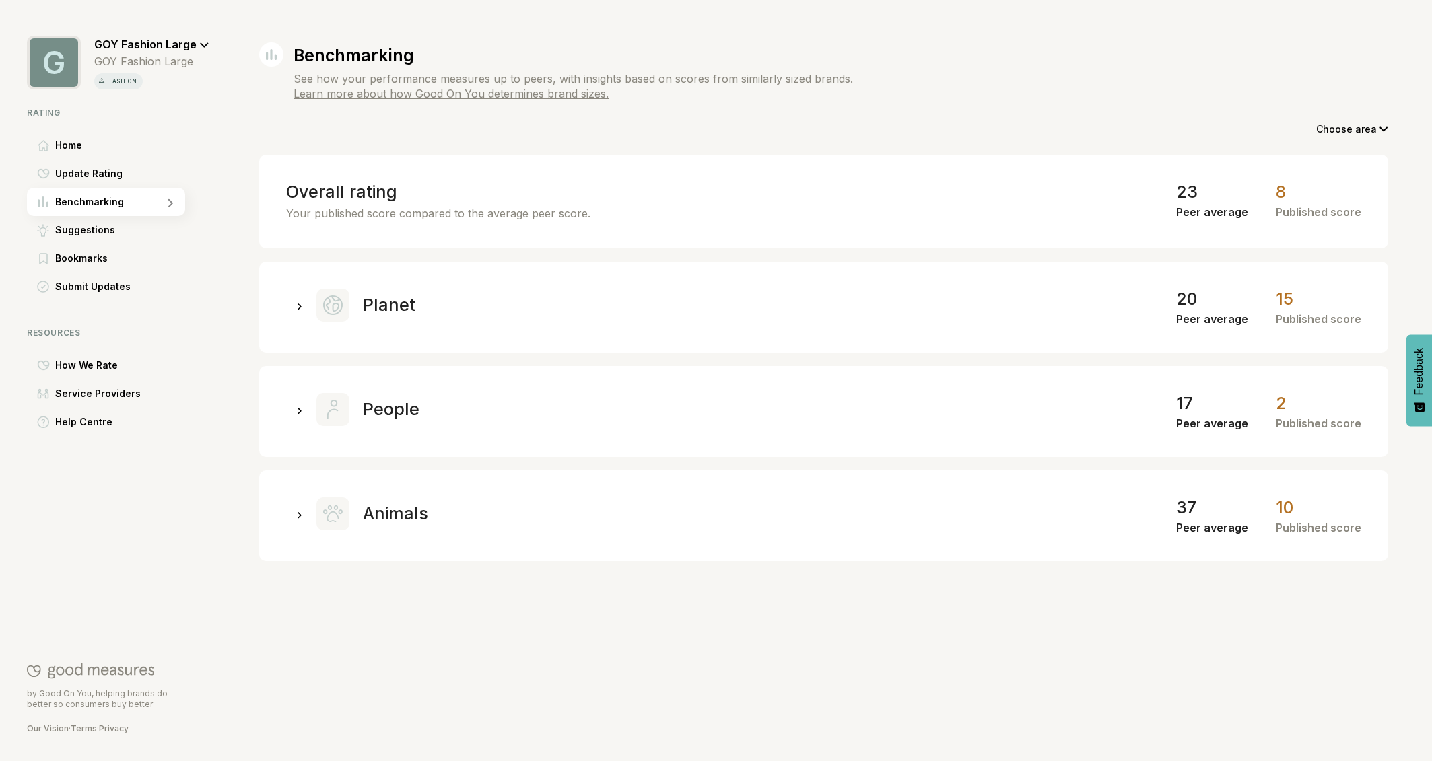
click at [305, 306] on div at bounding box center [299, 304] width 27 height 27
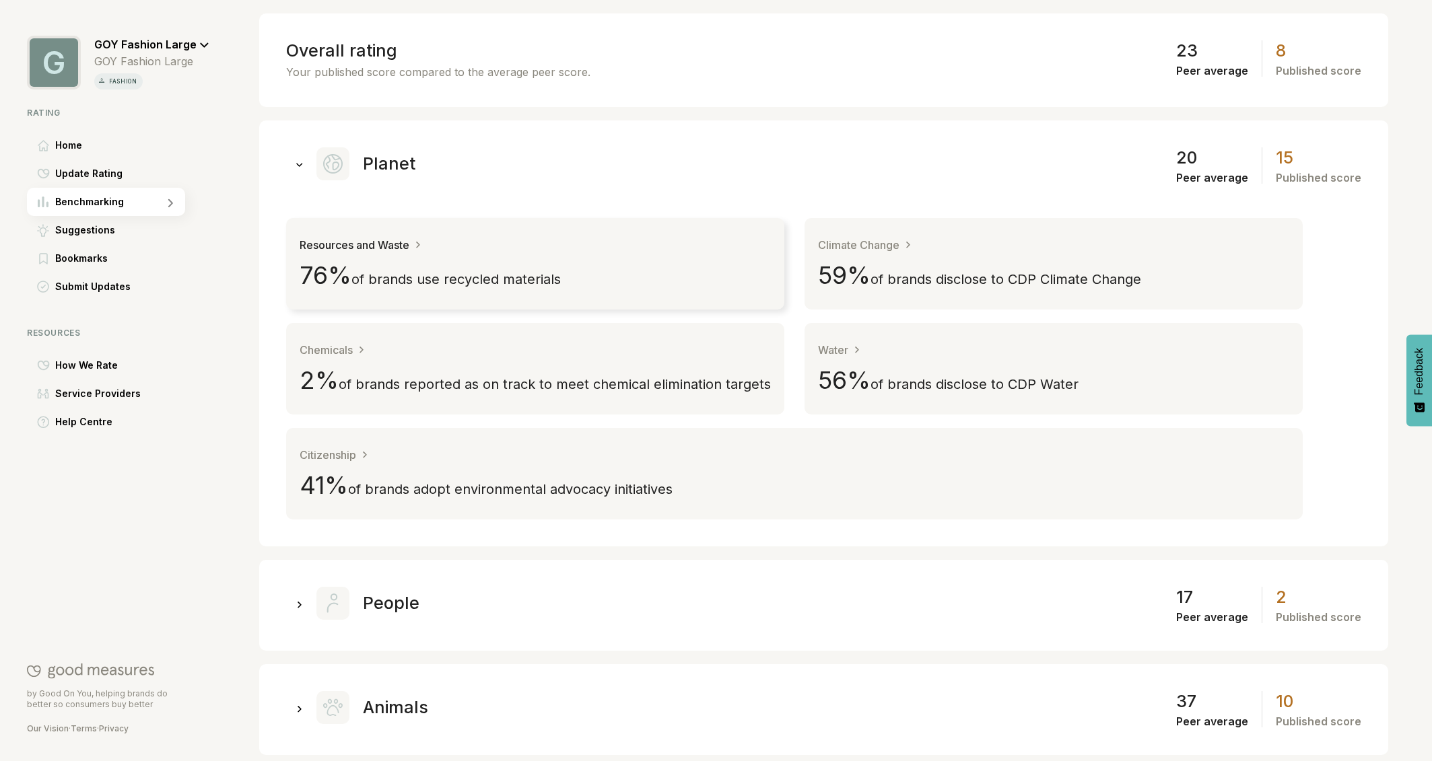
scroll to position [158, 0]
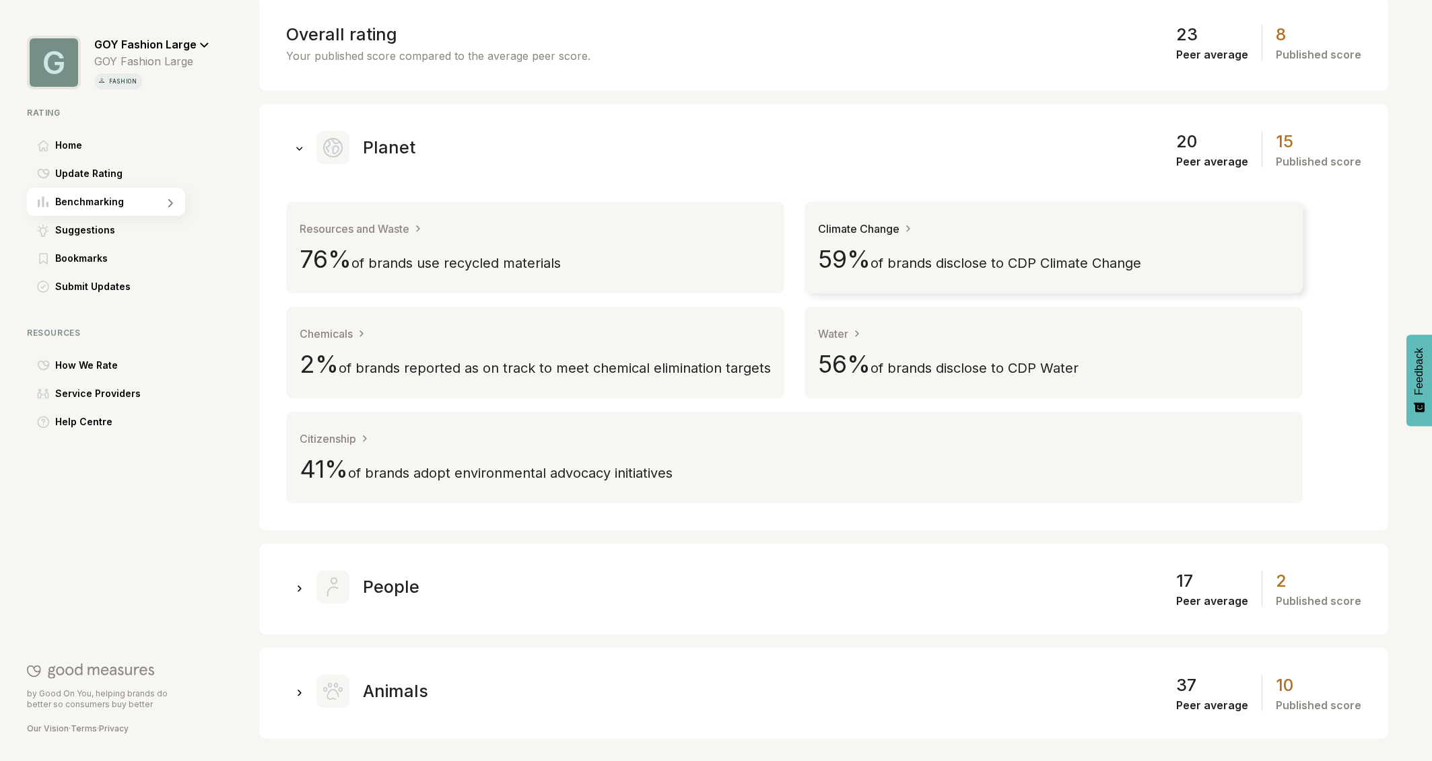
click at [895, 230] on div "Climate Change" at bounding box center [865, 228] width 94 height 13
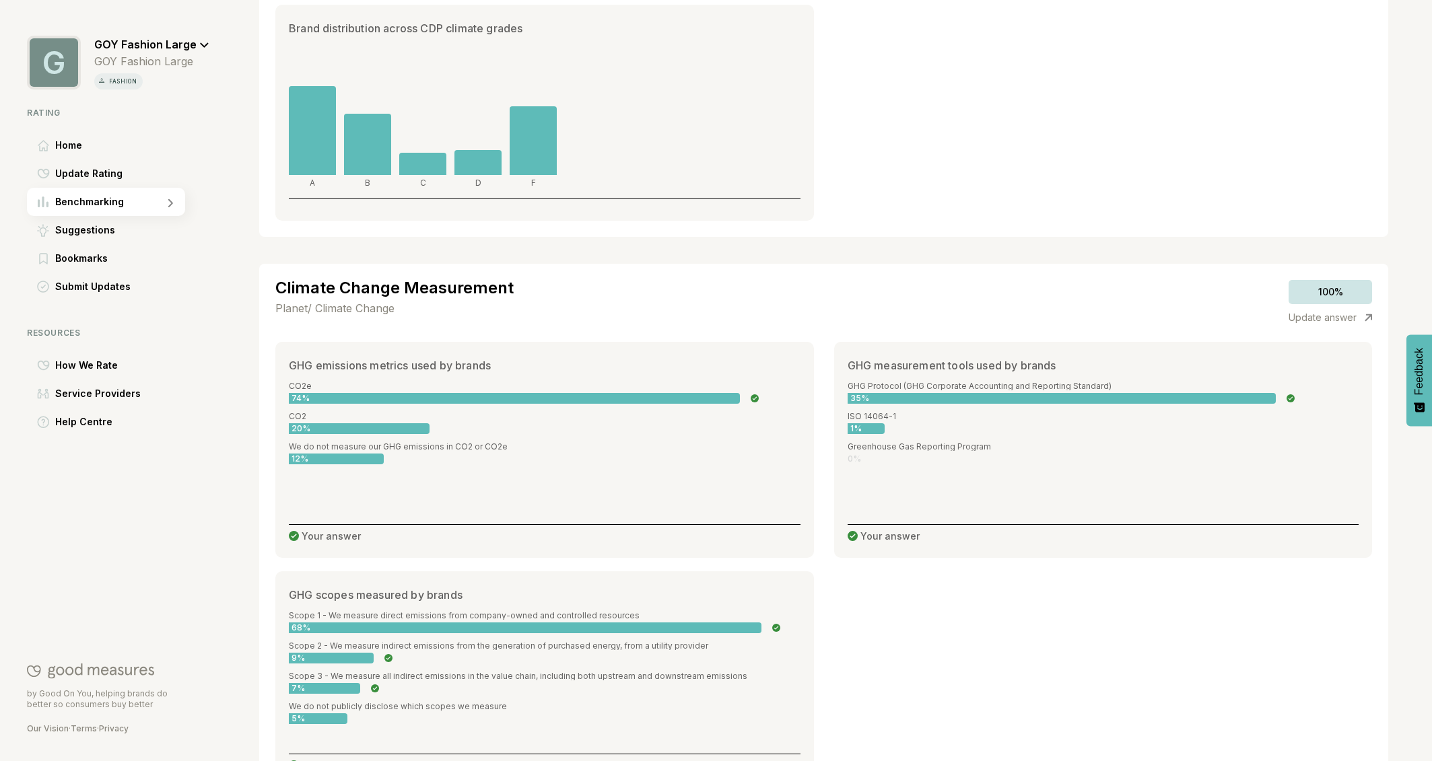
scroll to position [350, 0]
